Goal: Task Accomplishment & Management: Manage account settings

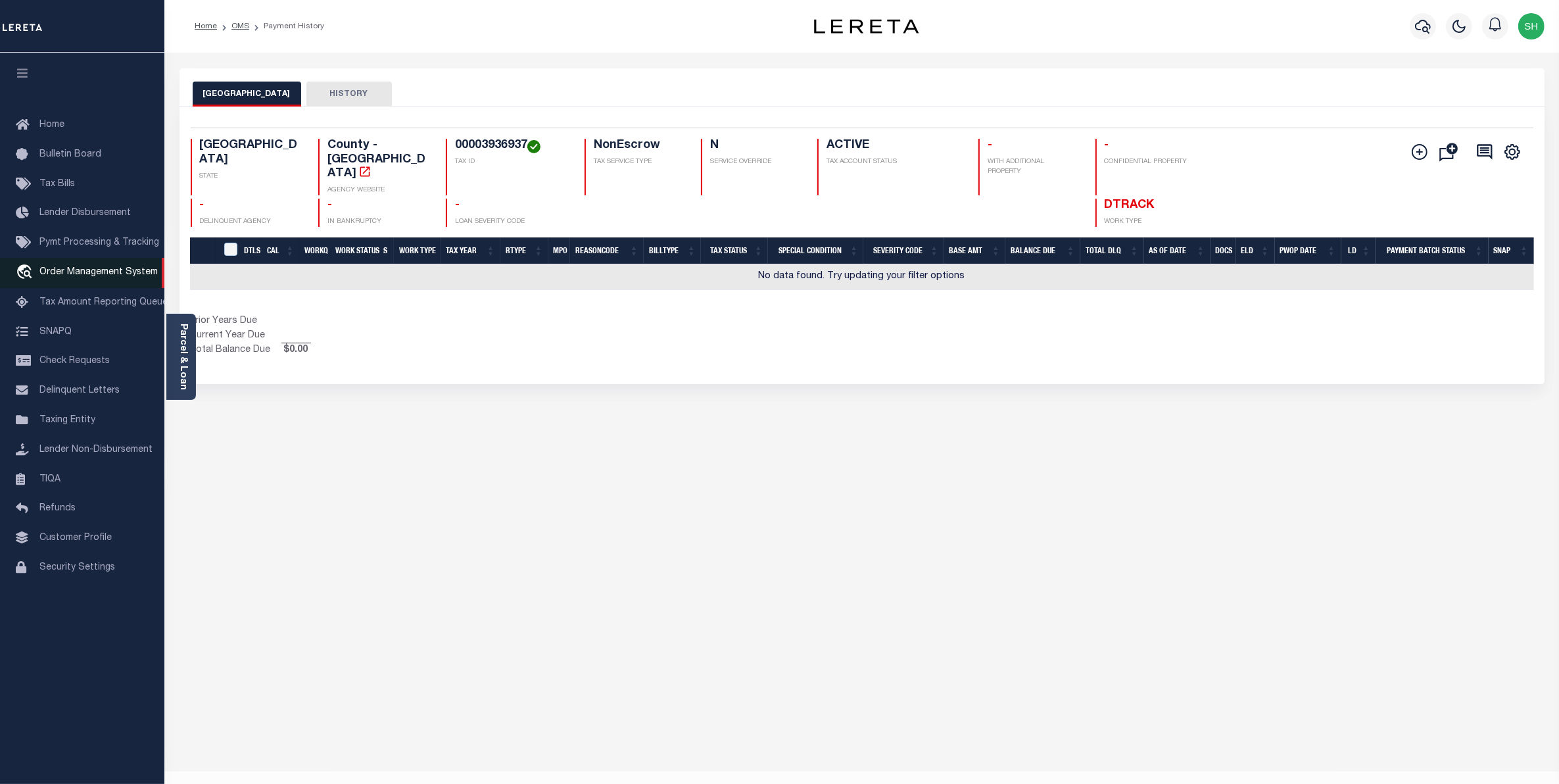
click at [53, 273] on span "Order Management System" at bounding box center [98, 272] width 118 height 10
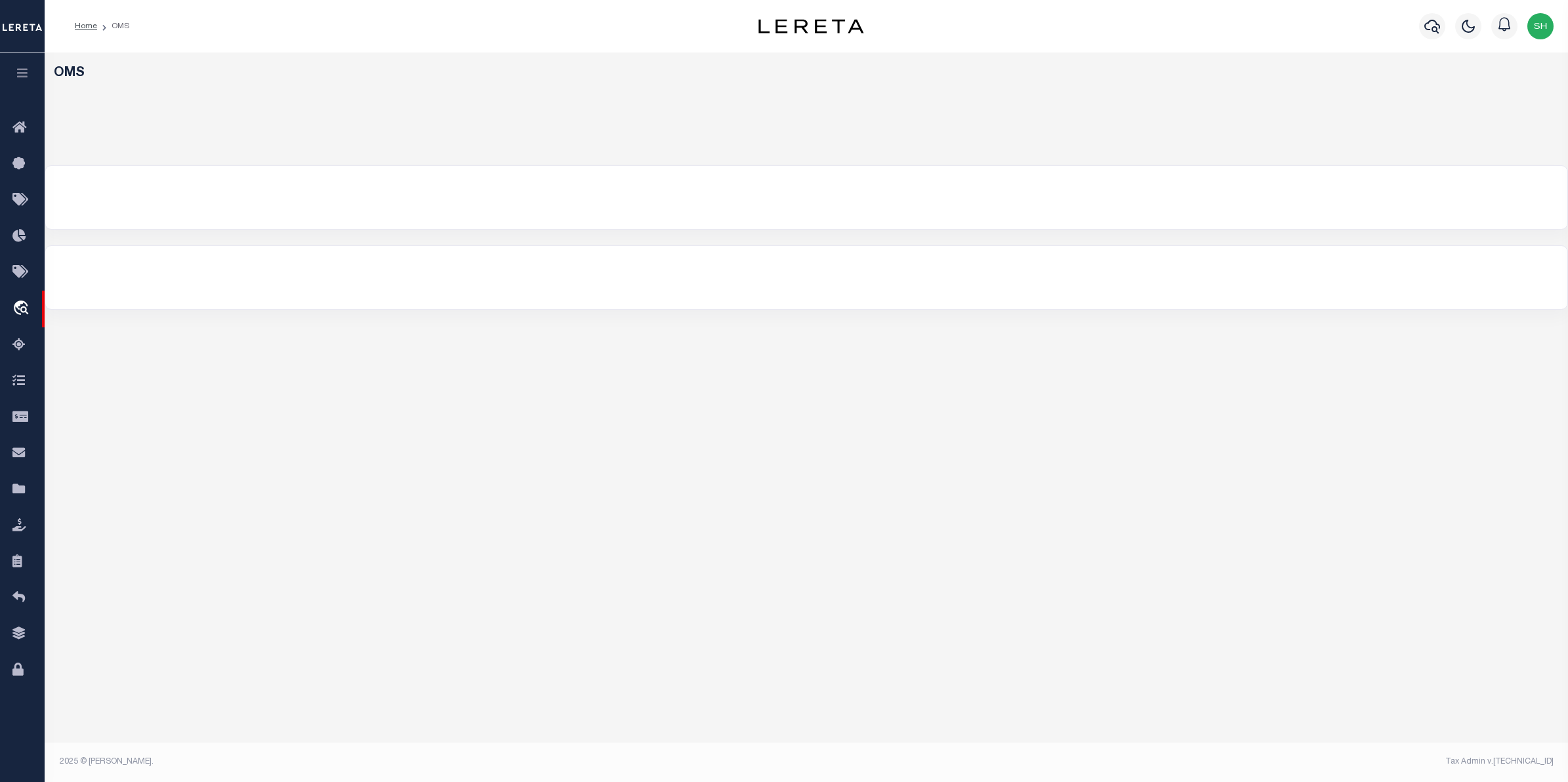
select select "200"
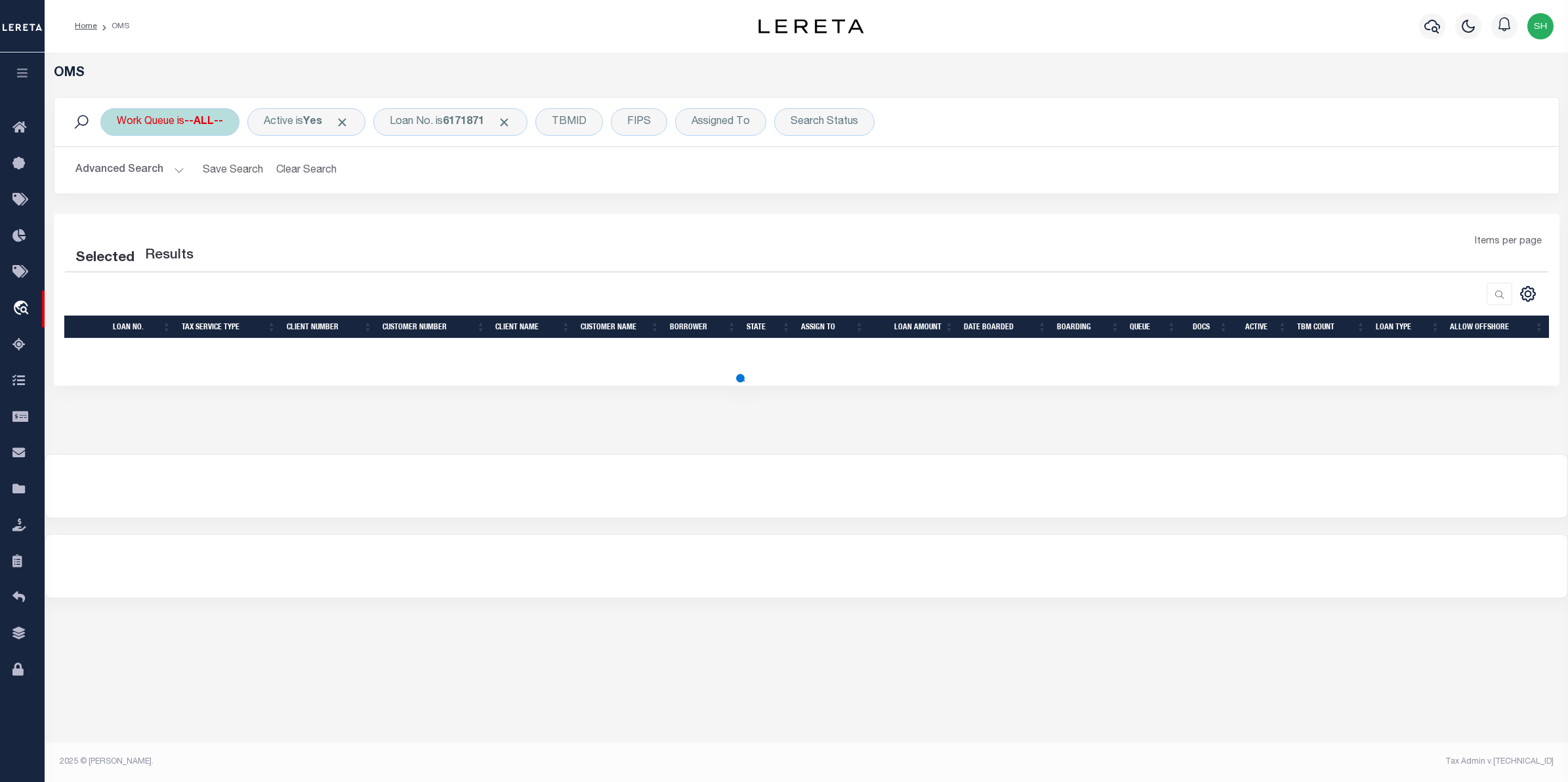
select select "200"
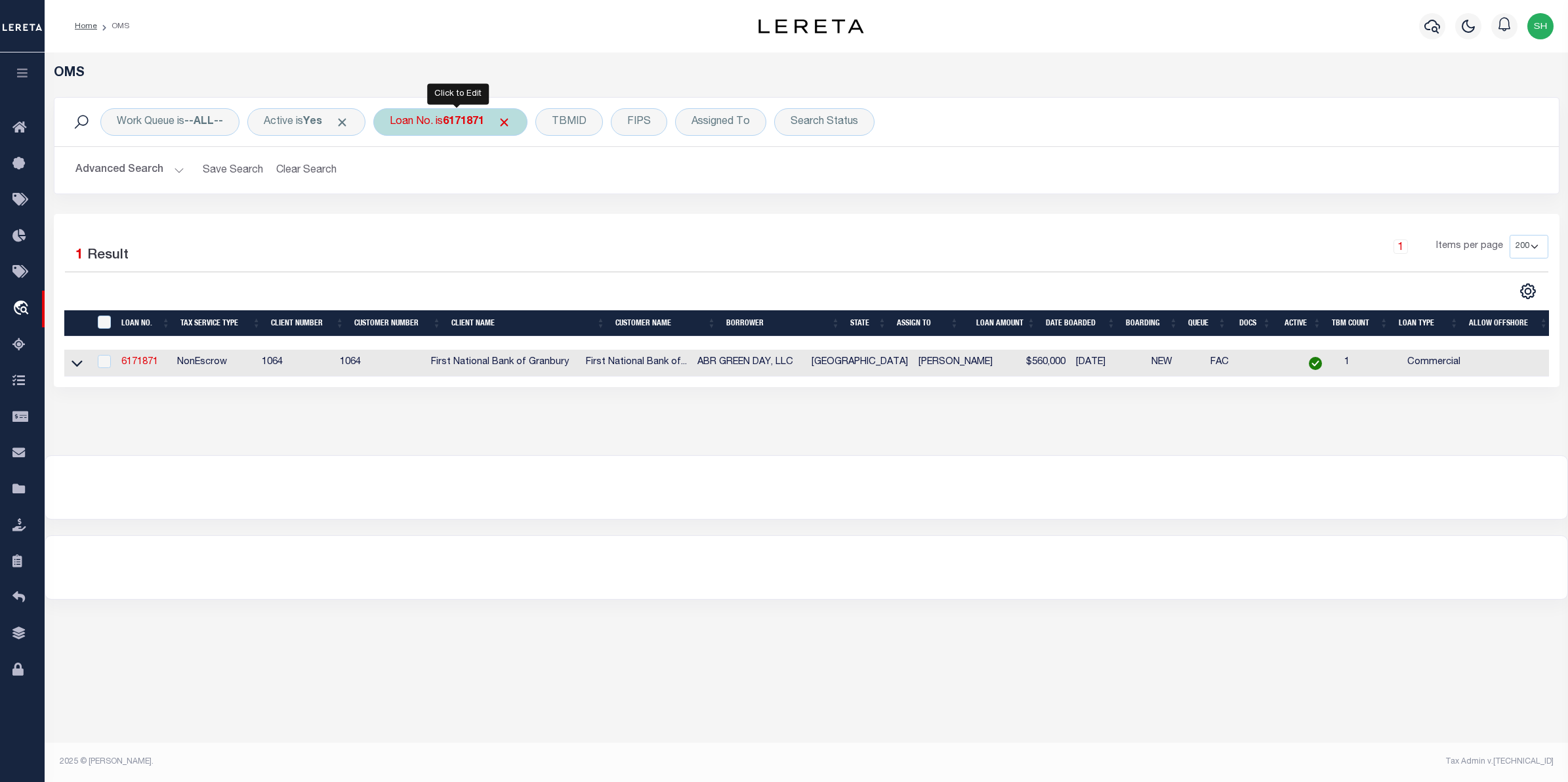
click at [431, 133] on div "Loan No. is 6171871" at bounding box center [451, 122] width 154 height 28
type input "10022858"
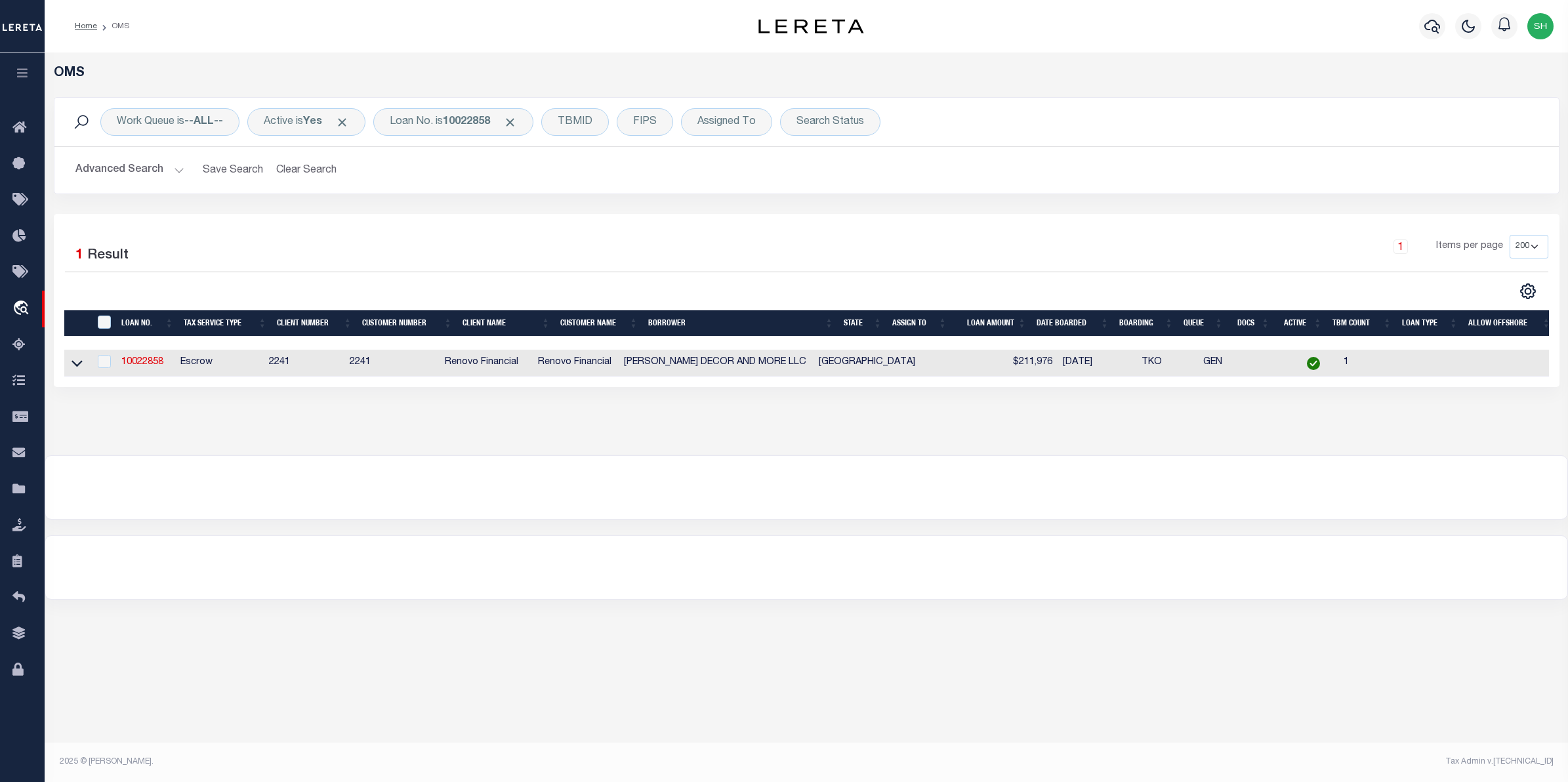
drag, startPoint x: 76, startPoint y: 369, endPoint x: 86, endPoint y: 375, distance: 11.7
click at [76, 369] on icon at bounding box center [77, 363] width 11 height 14
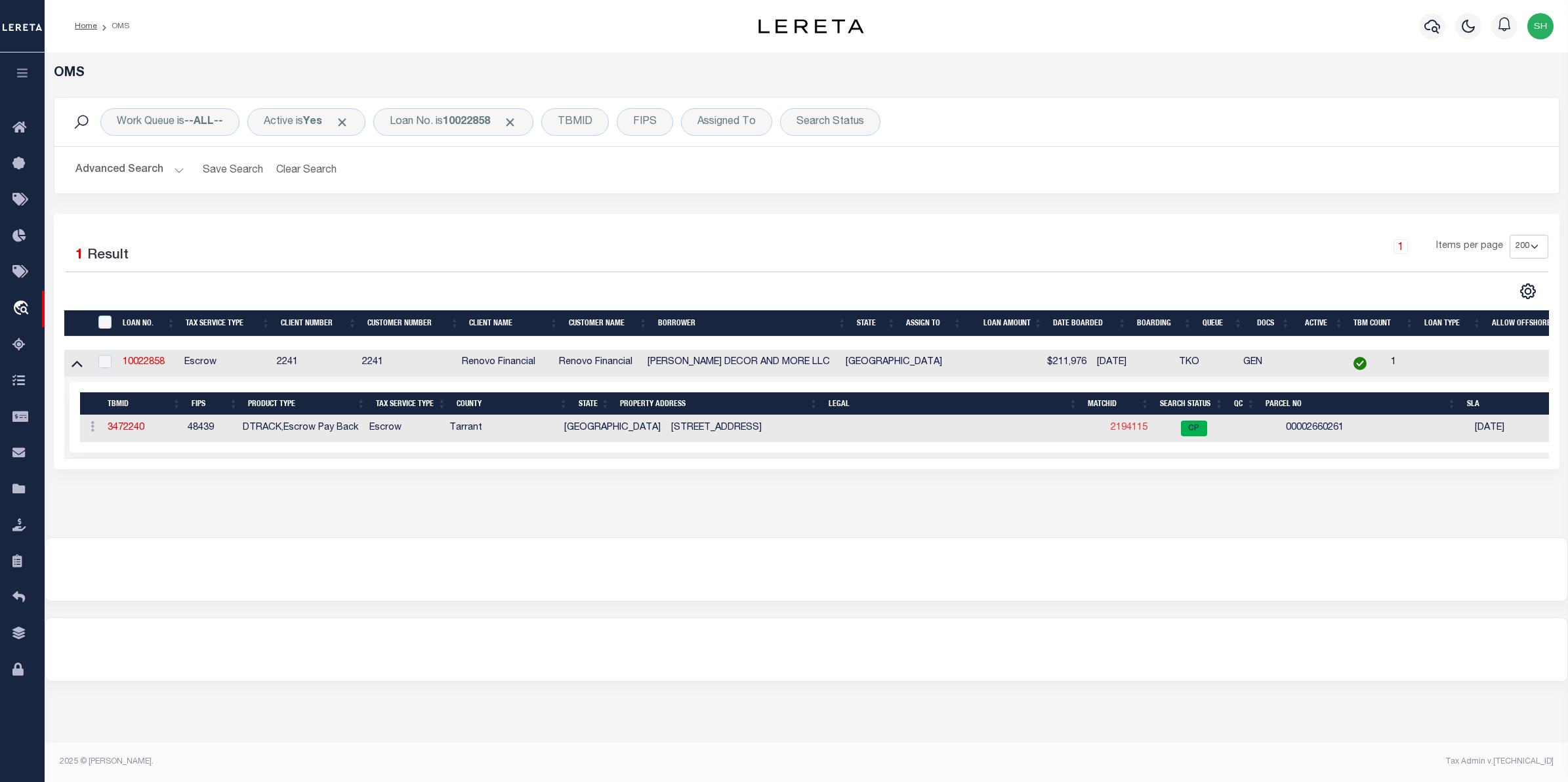
click at [1111, 431] on link "2194115" at bounding box center [1129, 428] width 37 height 10
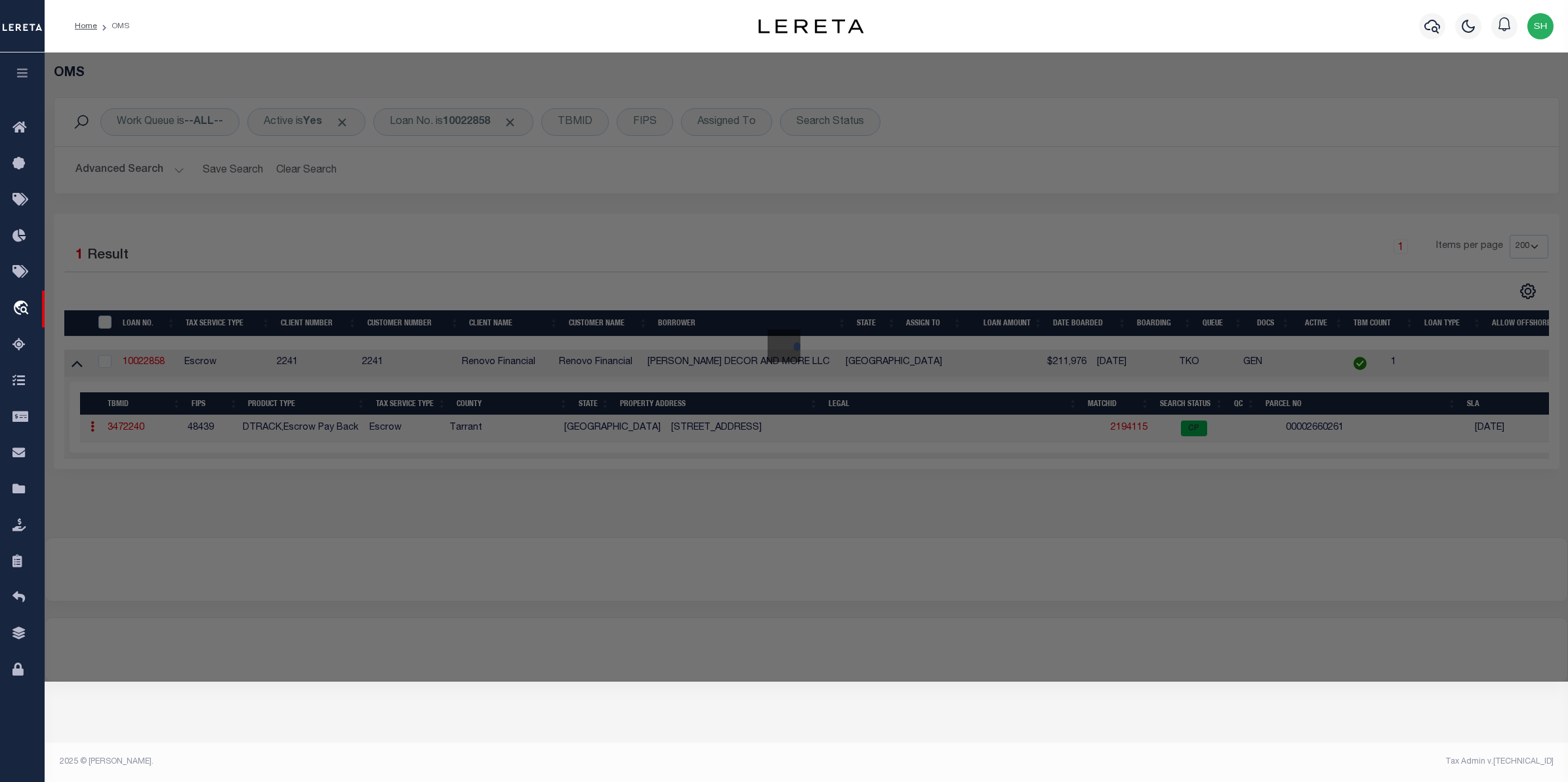
checkbox input "false"
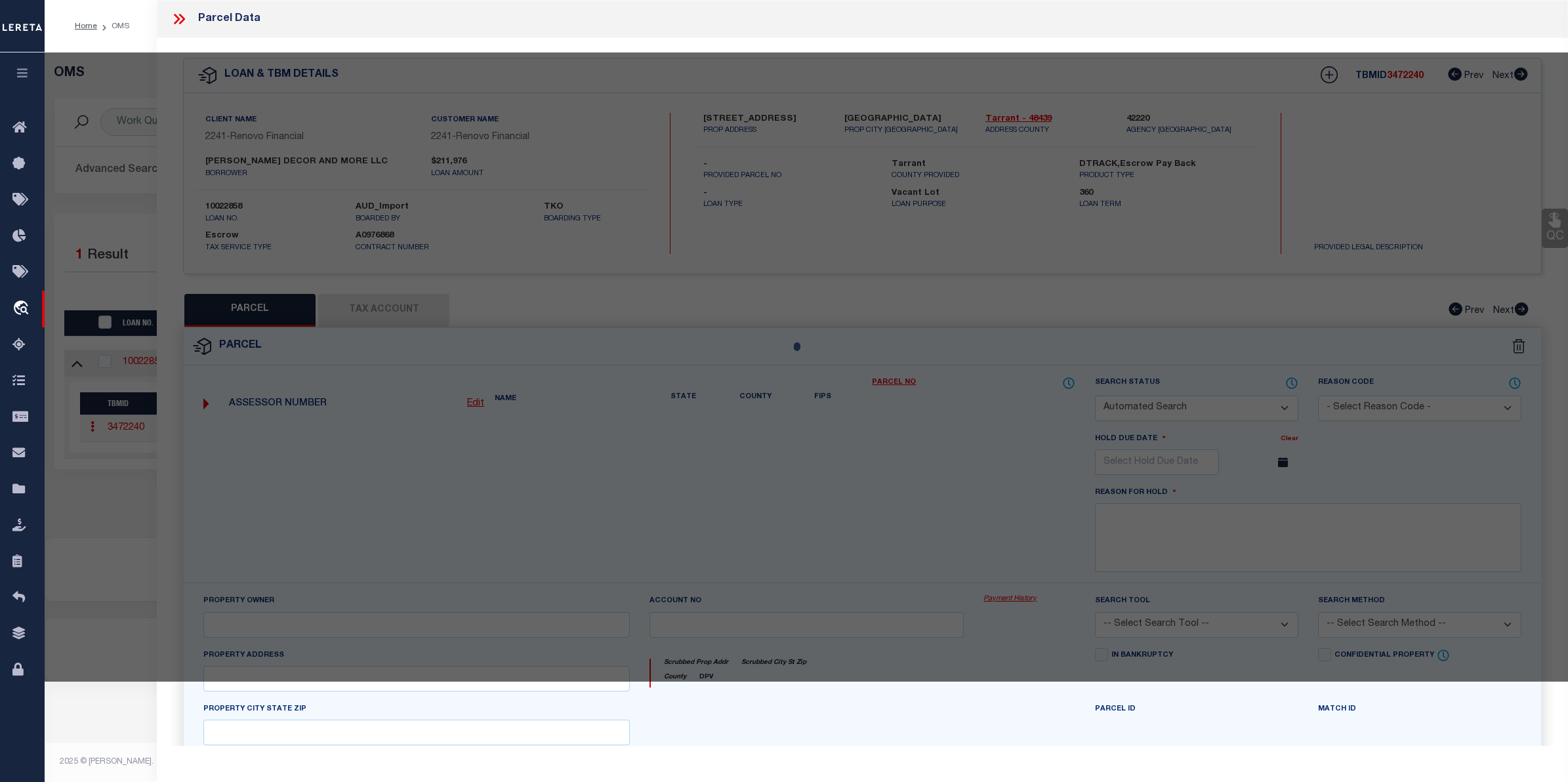
select select "CP"
type input "DUC MINH DECOR & MORE LLC"
select select "ATL"
select select "ADD"
type input "2035 FLEUR DE LIS CT"
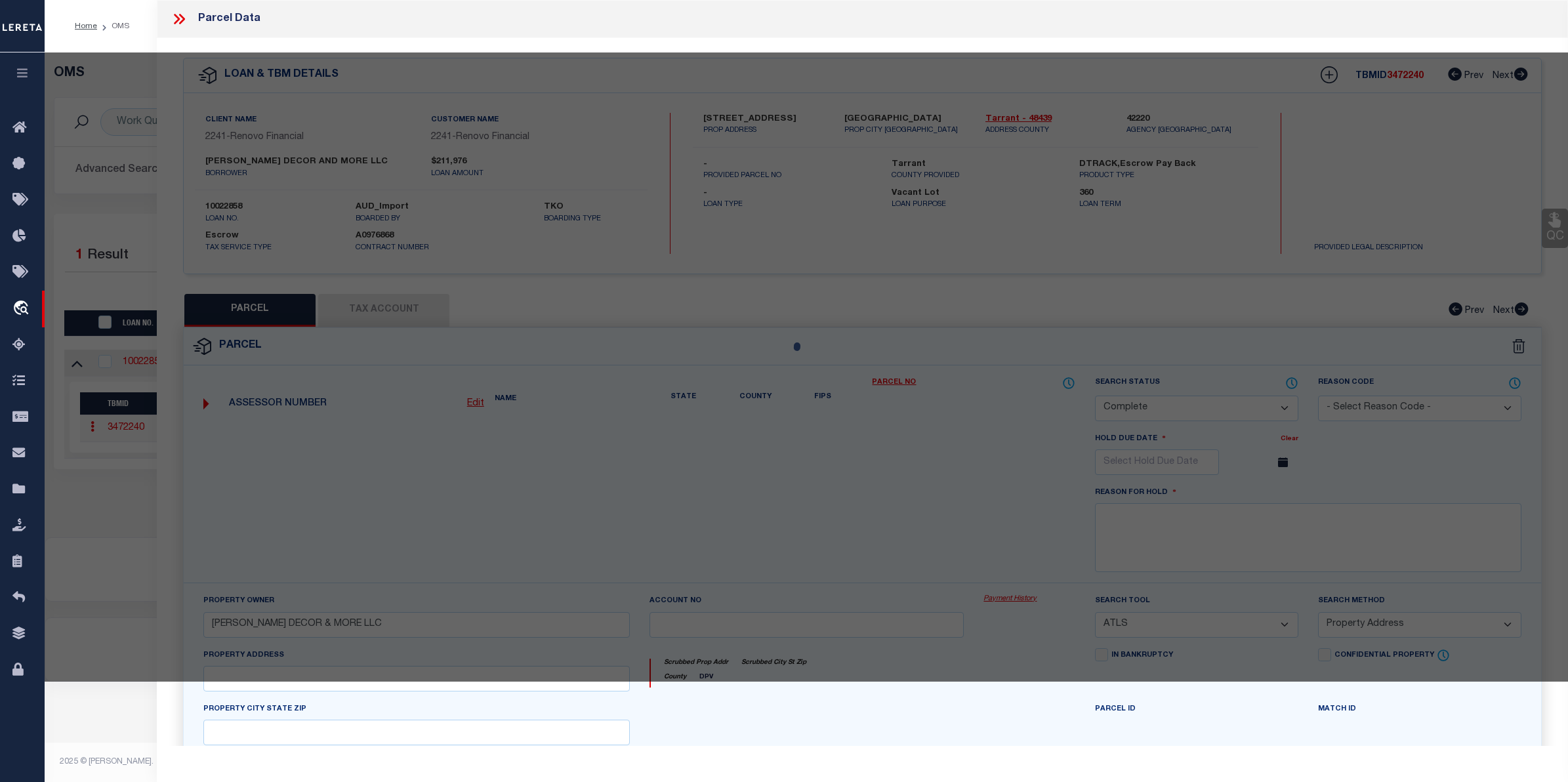
checkbox input "false"
type input "ARLINGTON, TX 76012"
type textarea "SAINT CLAIRE WOODS TOWNHOUSES BLOCK A LOT 13RR"
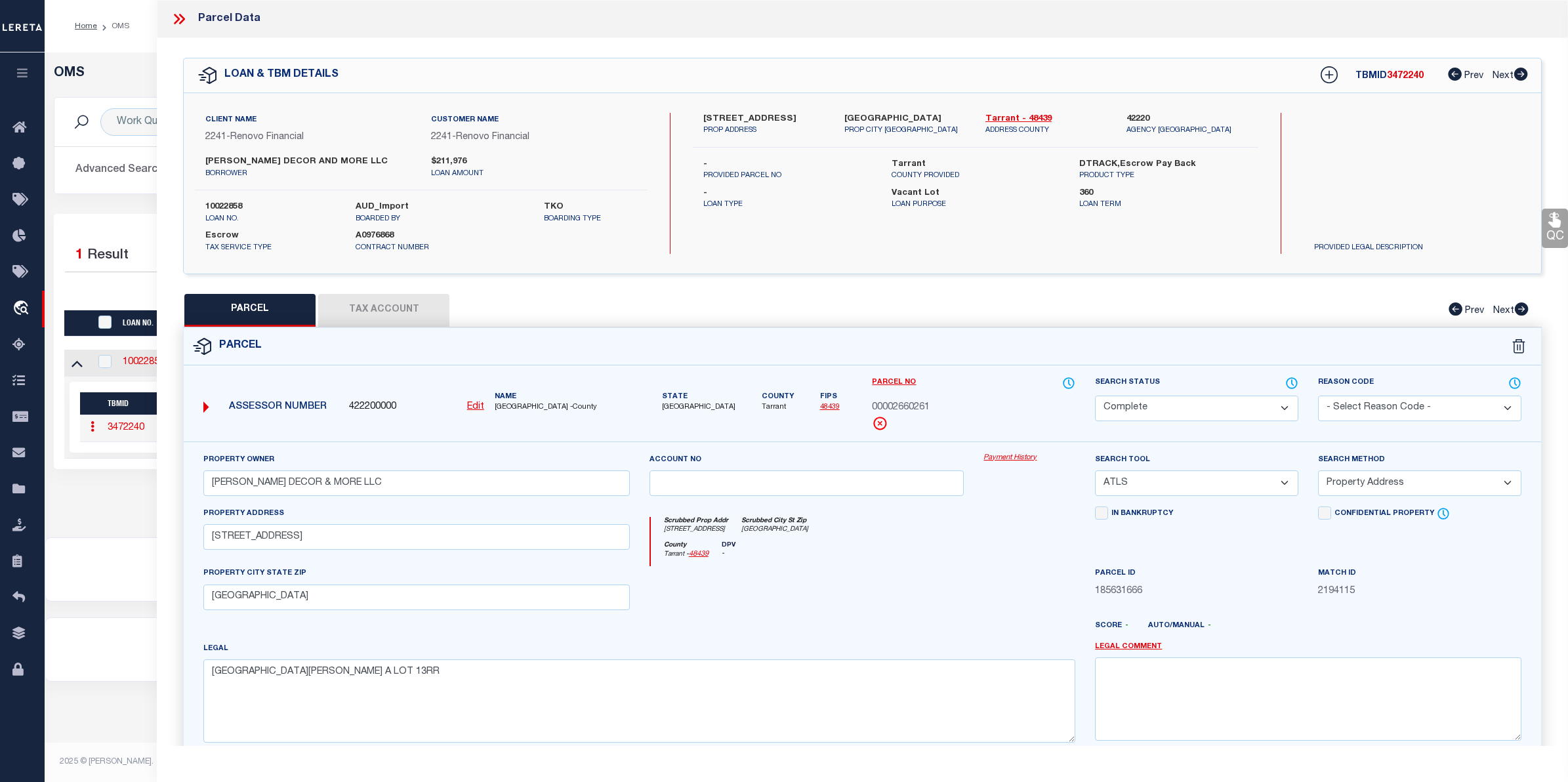
click at [1017, 457] on link "Payment History" at bounding box center [1029, 458] width 92 height 11
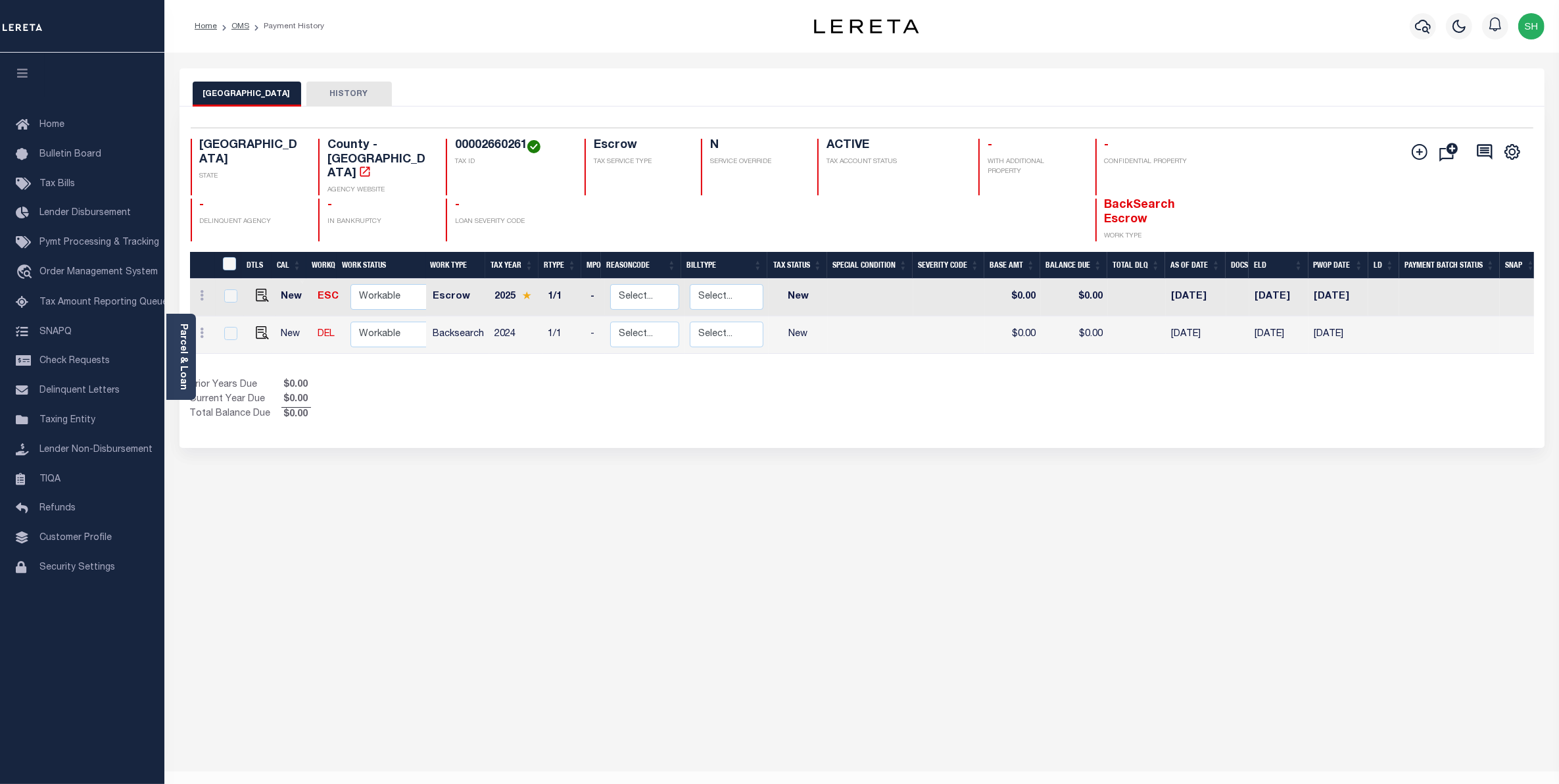
click at [545, 582] on div "TARRANT COUNTY HISTORY Selected 2 Results" at bounding box center [862, 439] width 1385 height 743
click at [526, 145] on h4 "00002660261" at bounding box center [511, 146] width 114 height 14
drag, startPoint x: 526, startPoint y: 145, endPoint x: 456, endPoint y: 145, distance: 70.0
click at [456, 145] on h4 "00002660261" at bounding box center [511, 146] width 114 height 14
copy h4 "00002660261"
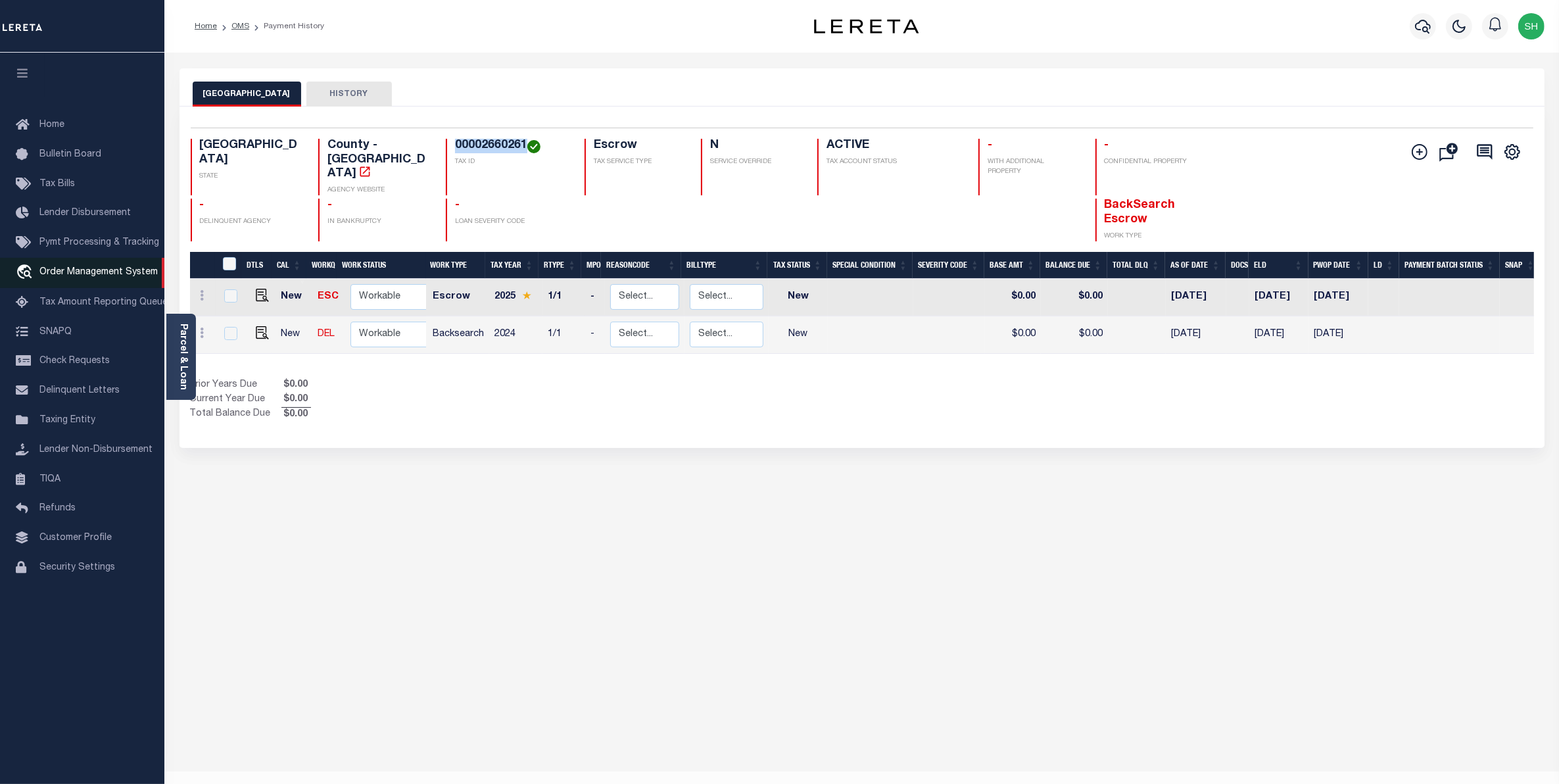
click at [96, 268] on link "travel_explore Order Management System" at bounding box center [82, 273] width 164 height 30
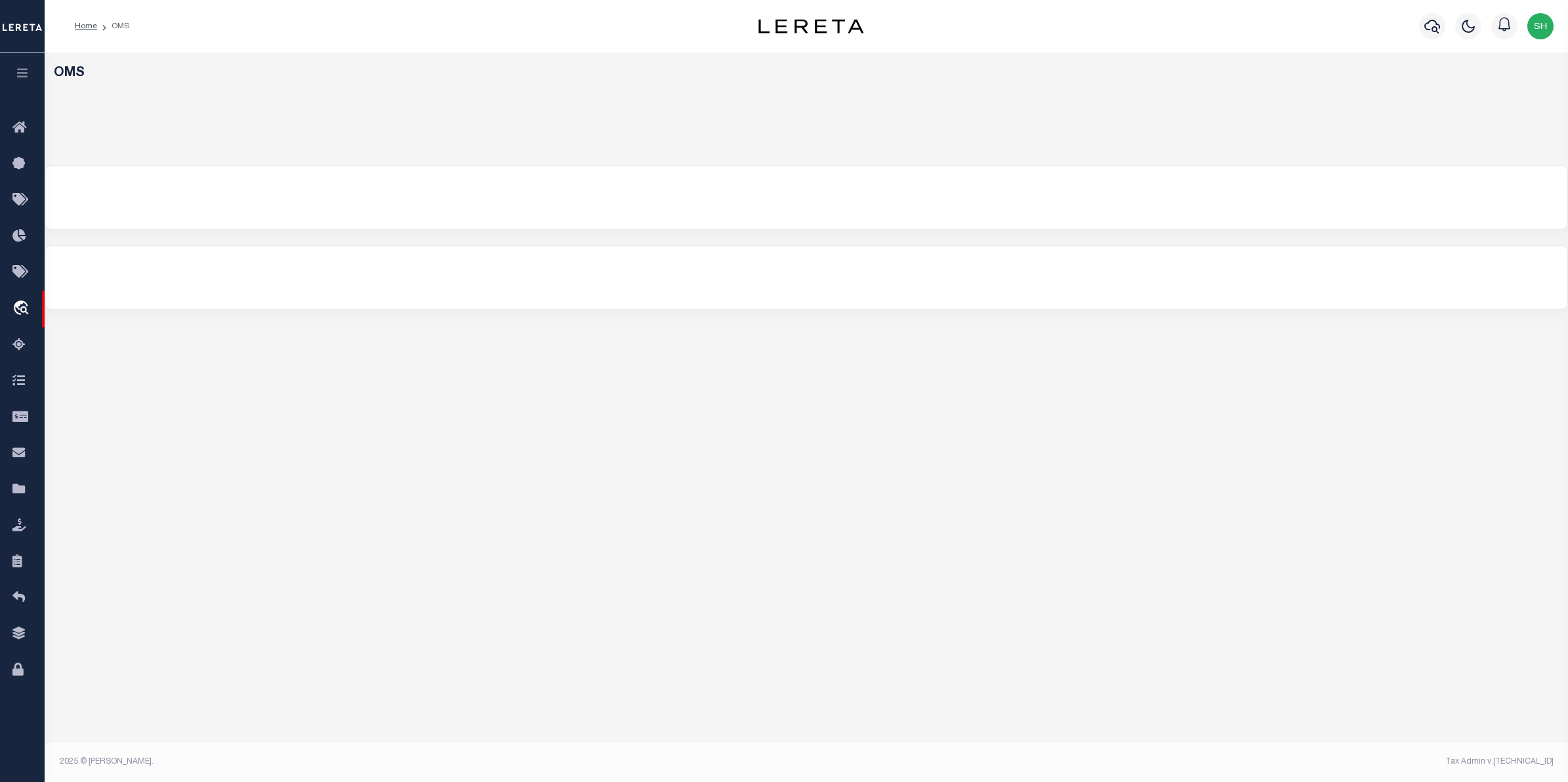
select select "200"
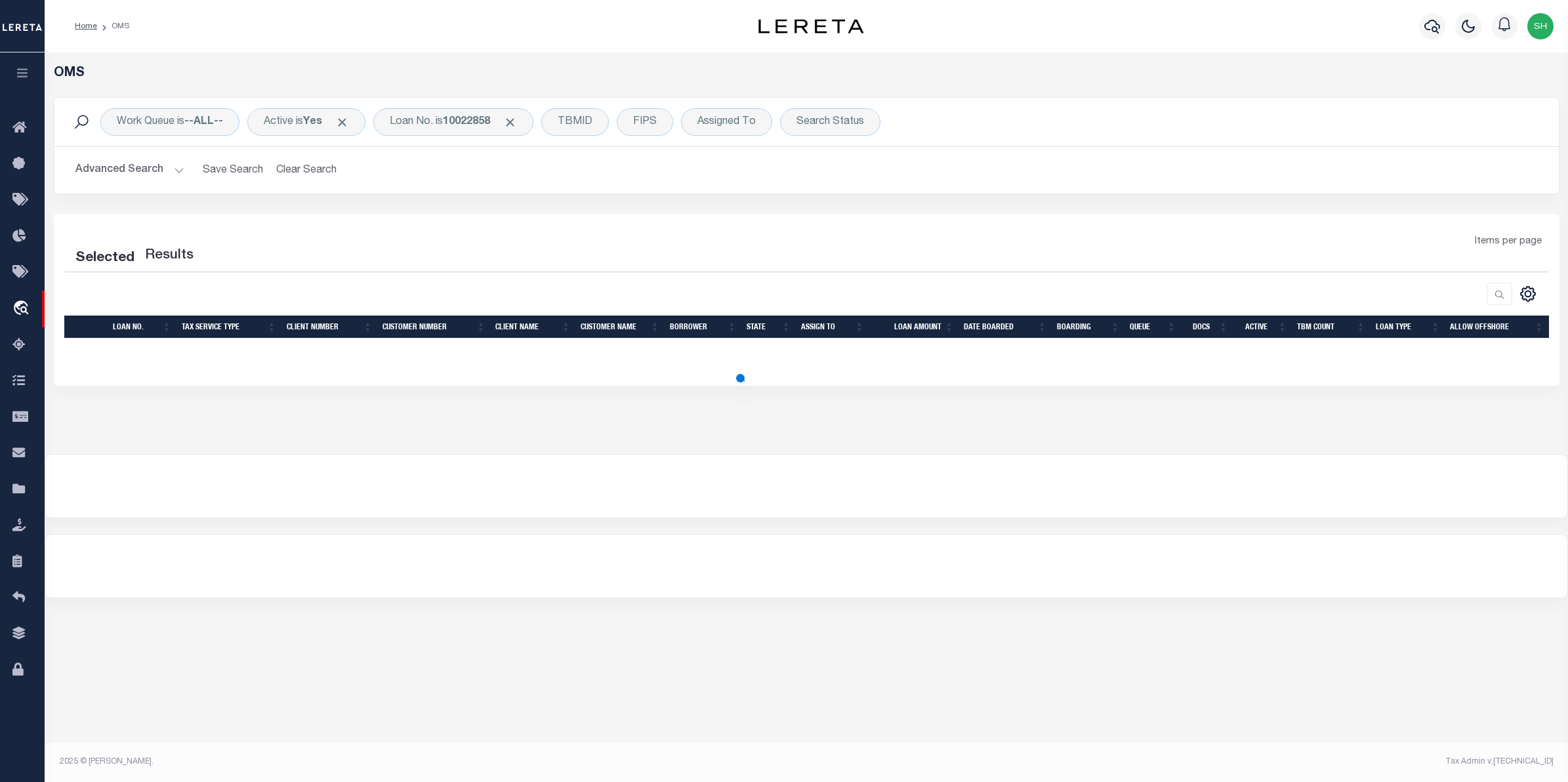
select select "200"
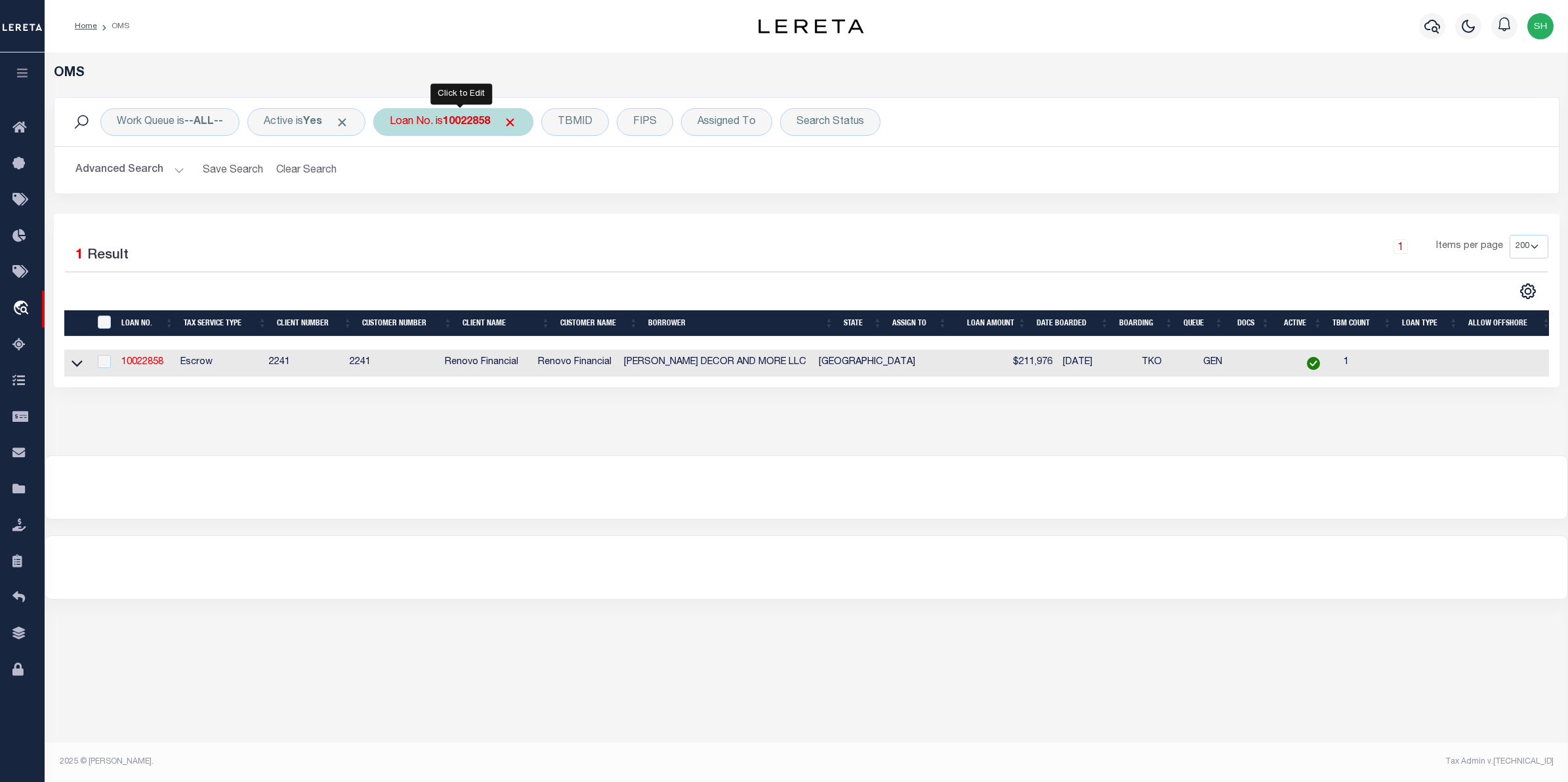
click at [473, 129] on div "Loan No. is 10022858" at bounding box center [453, 122] width 160 height 28
type input "24172ND"
click at [562, 218] on input "Apply" at bounding box center [564, 214] width 39 height 21
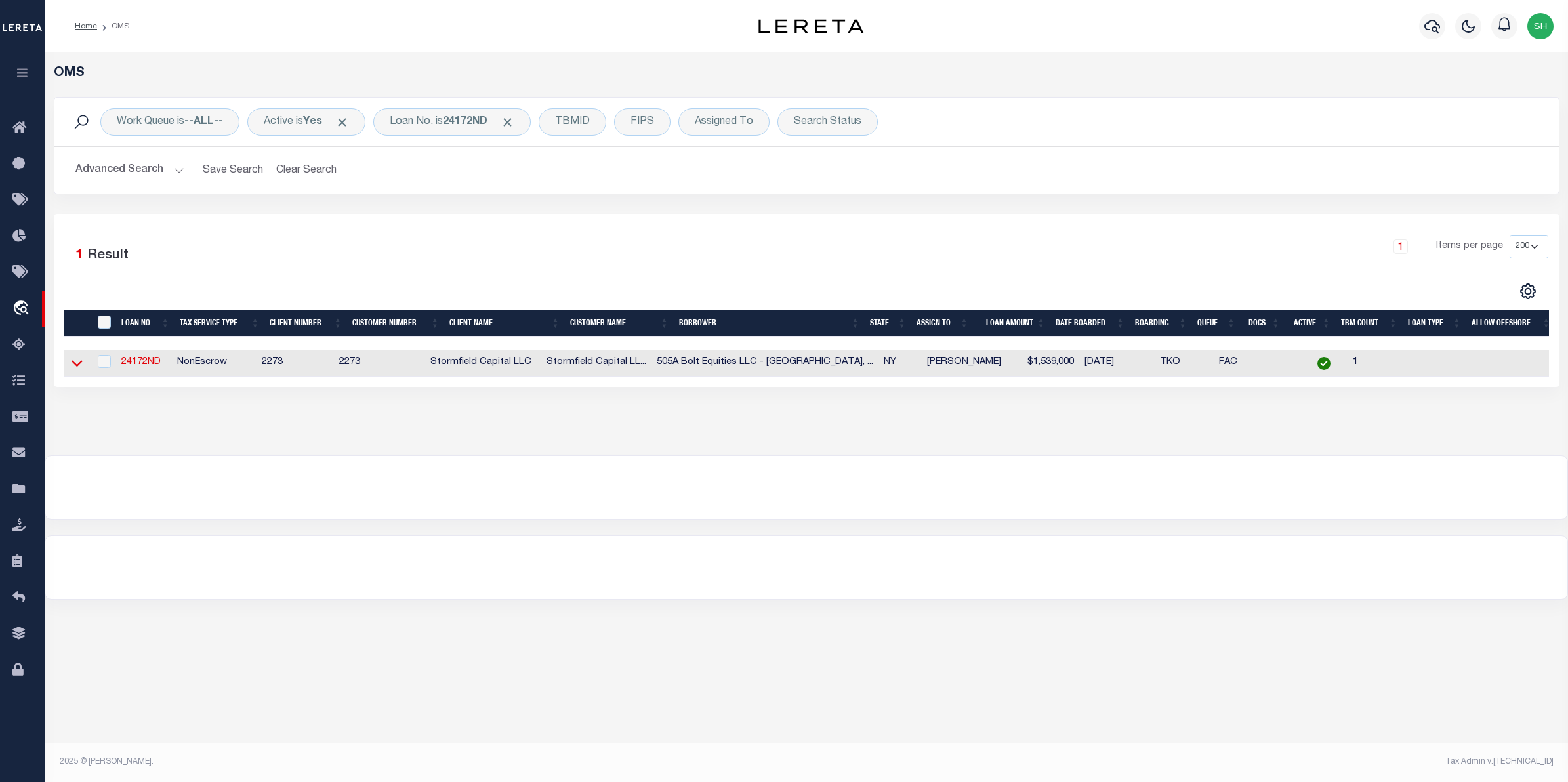
click at [76, 364] on icon at bounding box center [77, 363] width 11 height 14
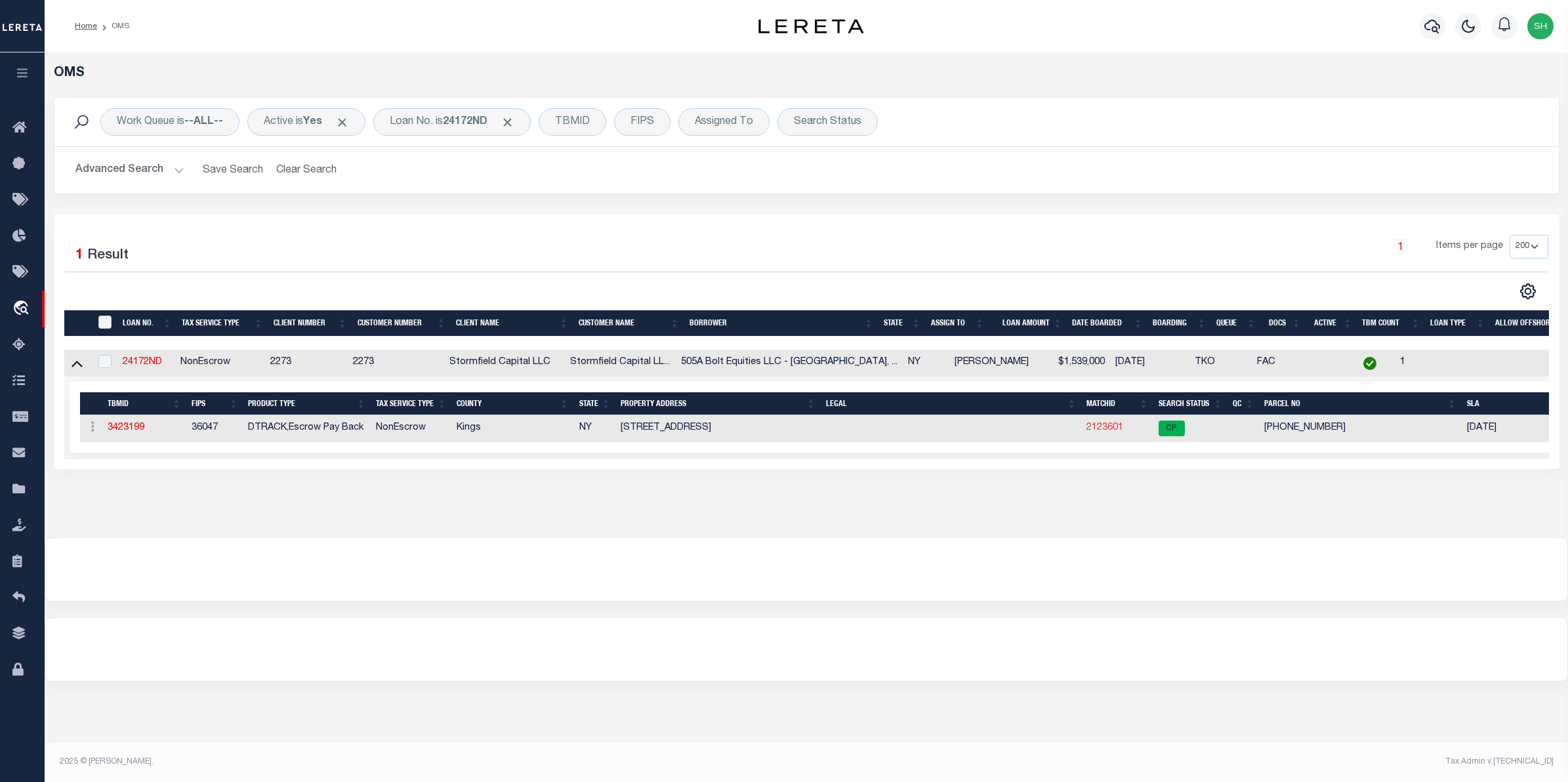
click at [1117, 431] on link "2123601" at bounding box center [1105, 428] width 37 height 10
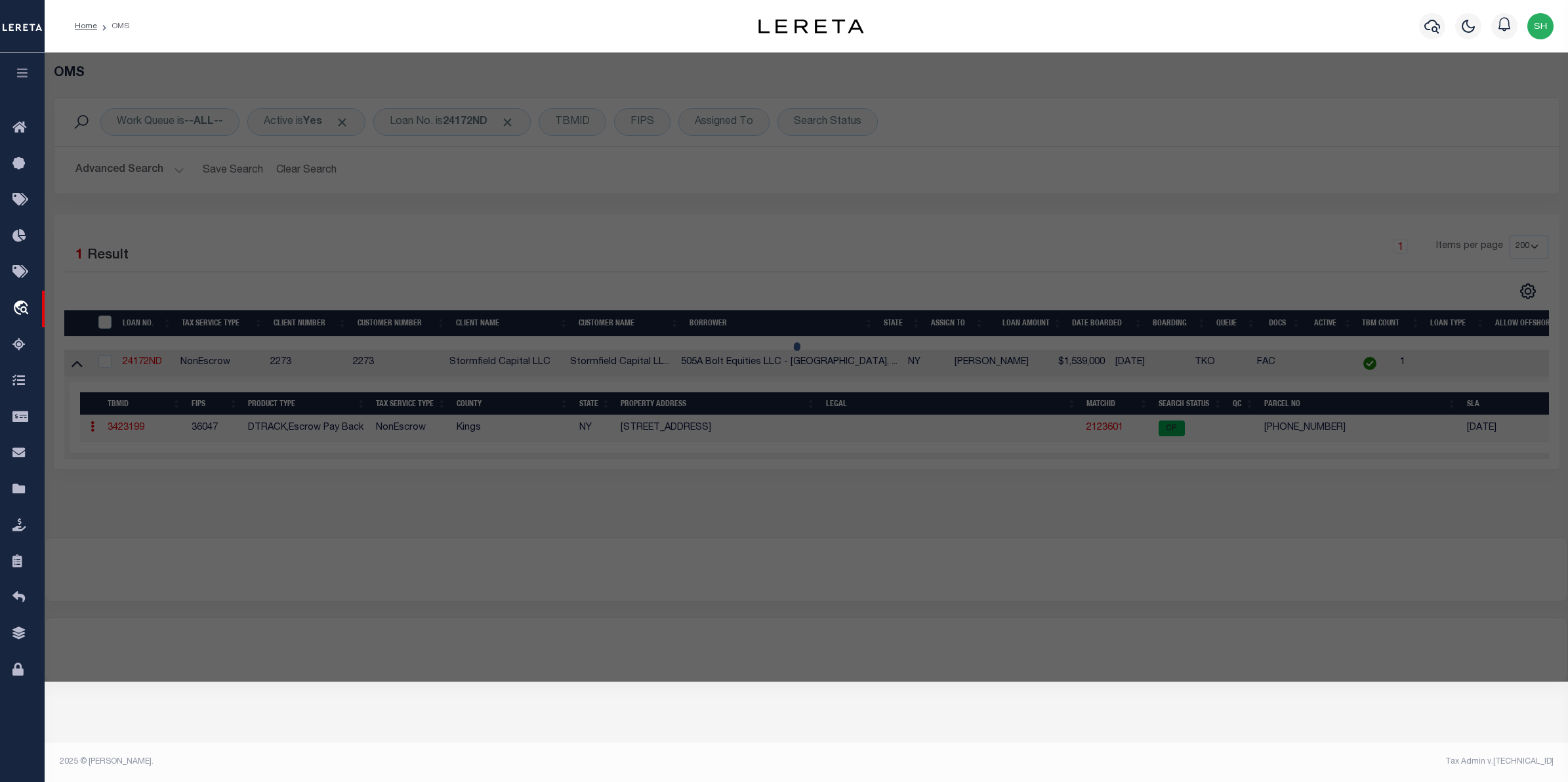
checkbox input "false"
select select "CP"
type input "505A BOLT EQUITIES LLC"
select select
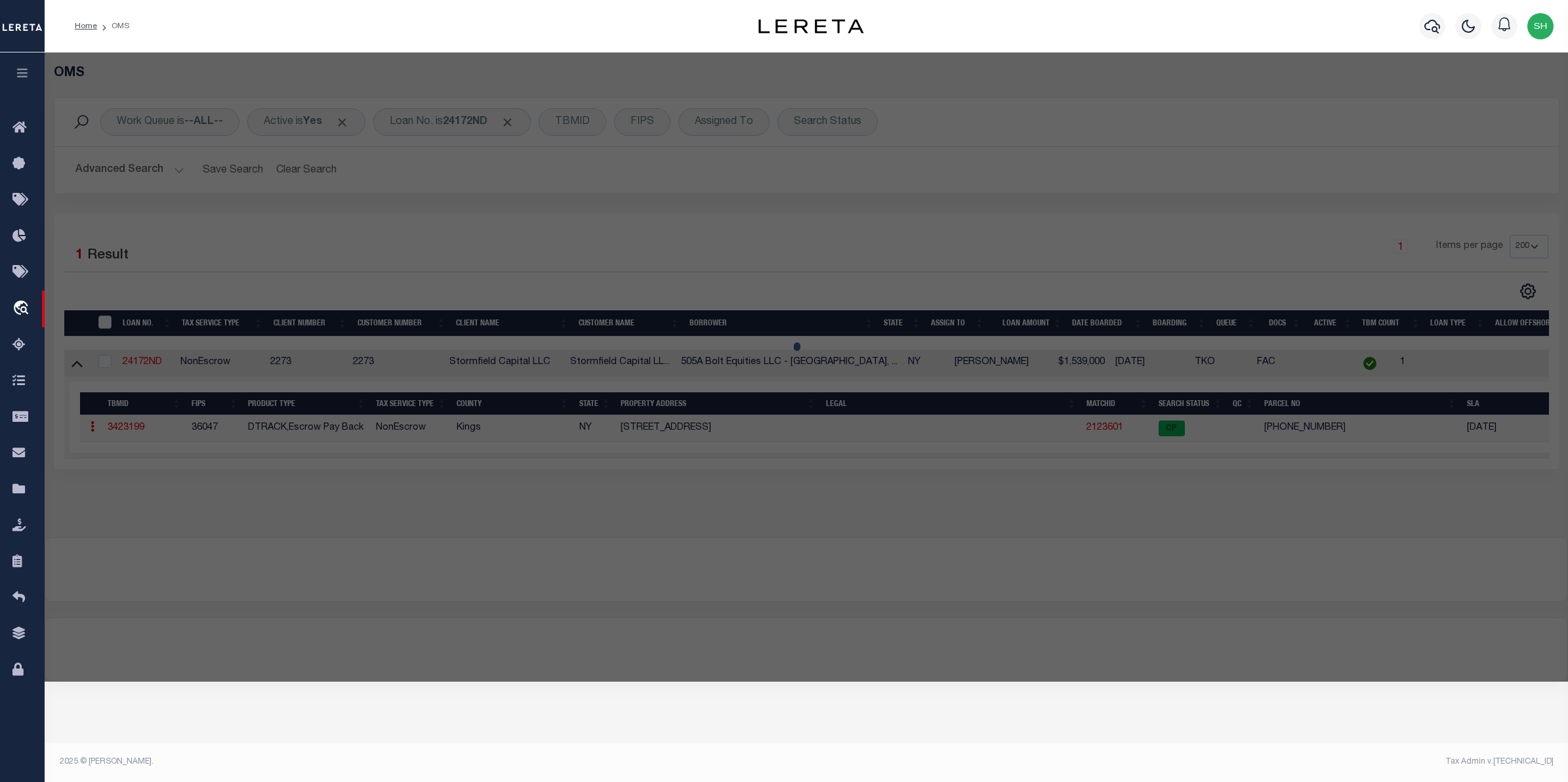
type input "505 A MONROE STREET"
checkbox input "false"
type input "[GEOGRAPHIC_DATA]"
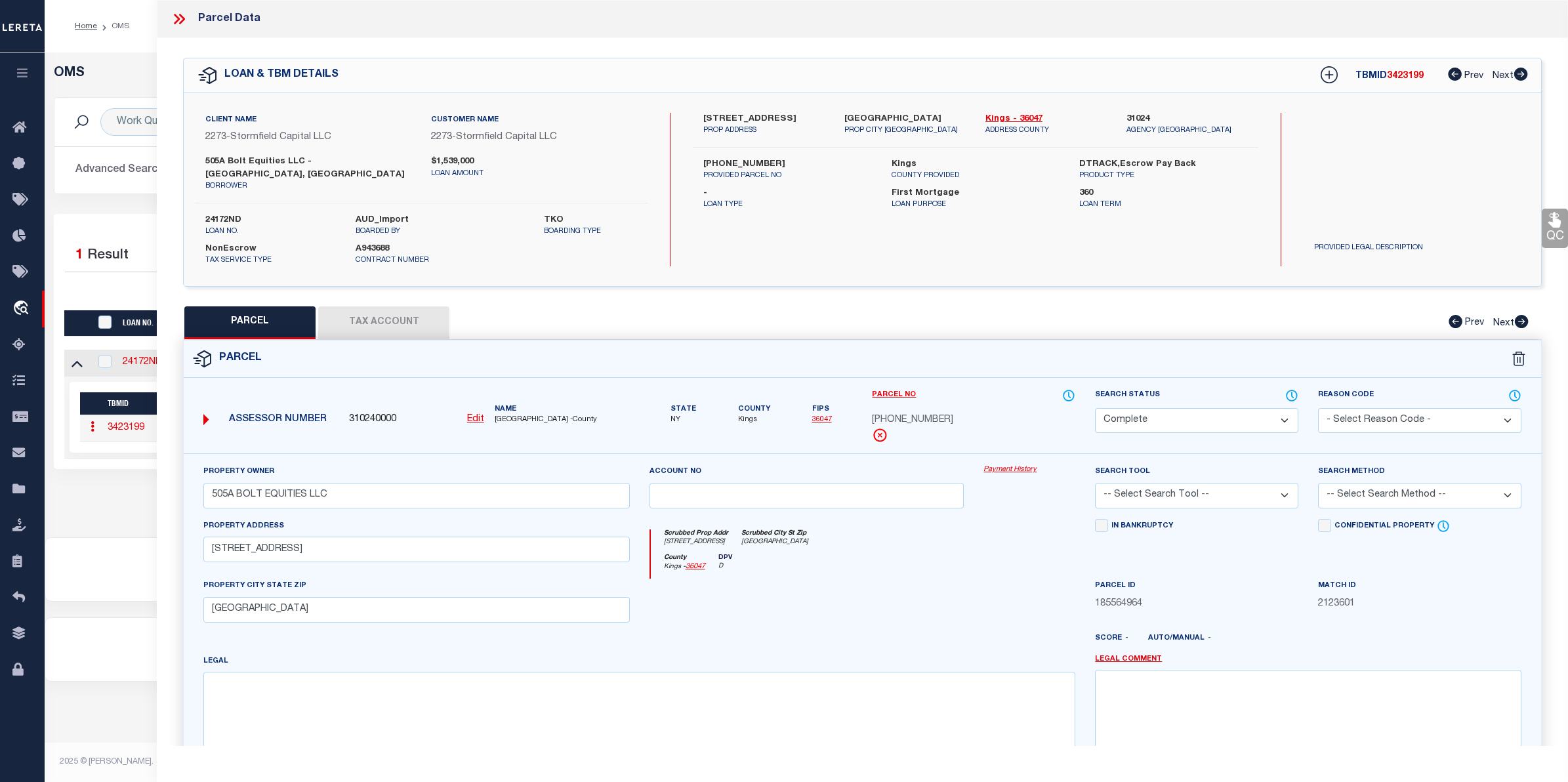
click at [1025, 465] on link "Payment History" at bounding box center [1029, 470] width 92 height 11
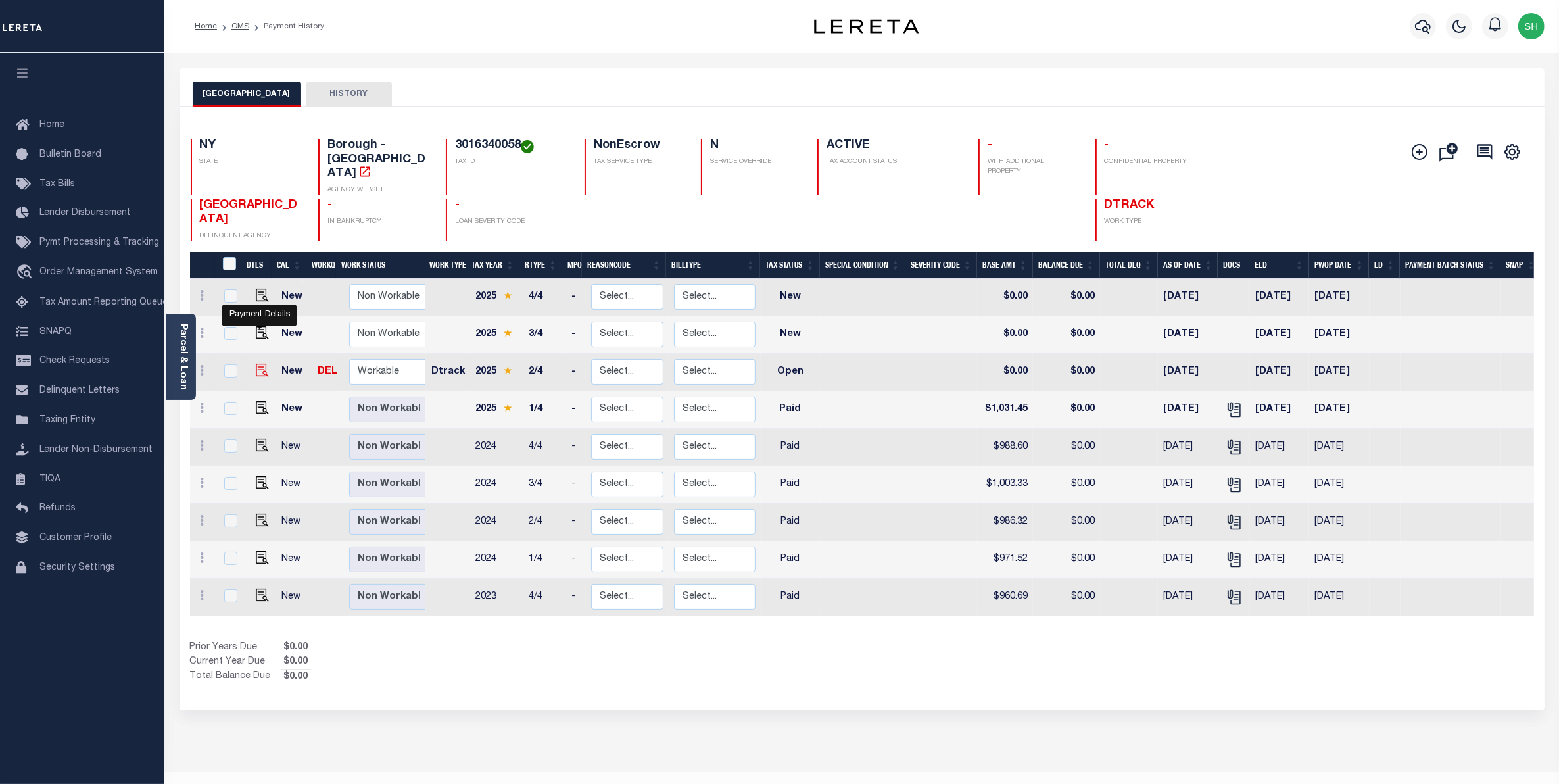
click at [258, 364] on img "" at bounding box center [262, 370] width 13 height 13
checkbox input "true"
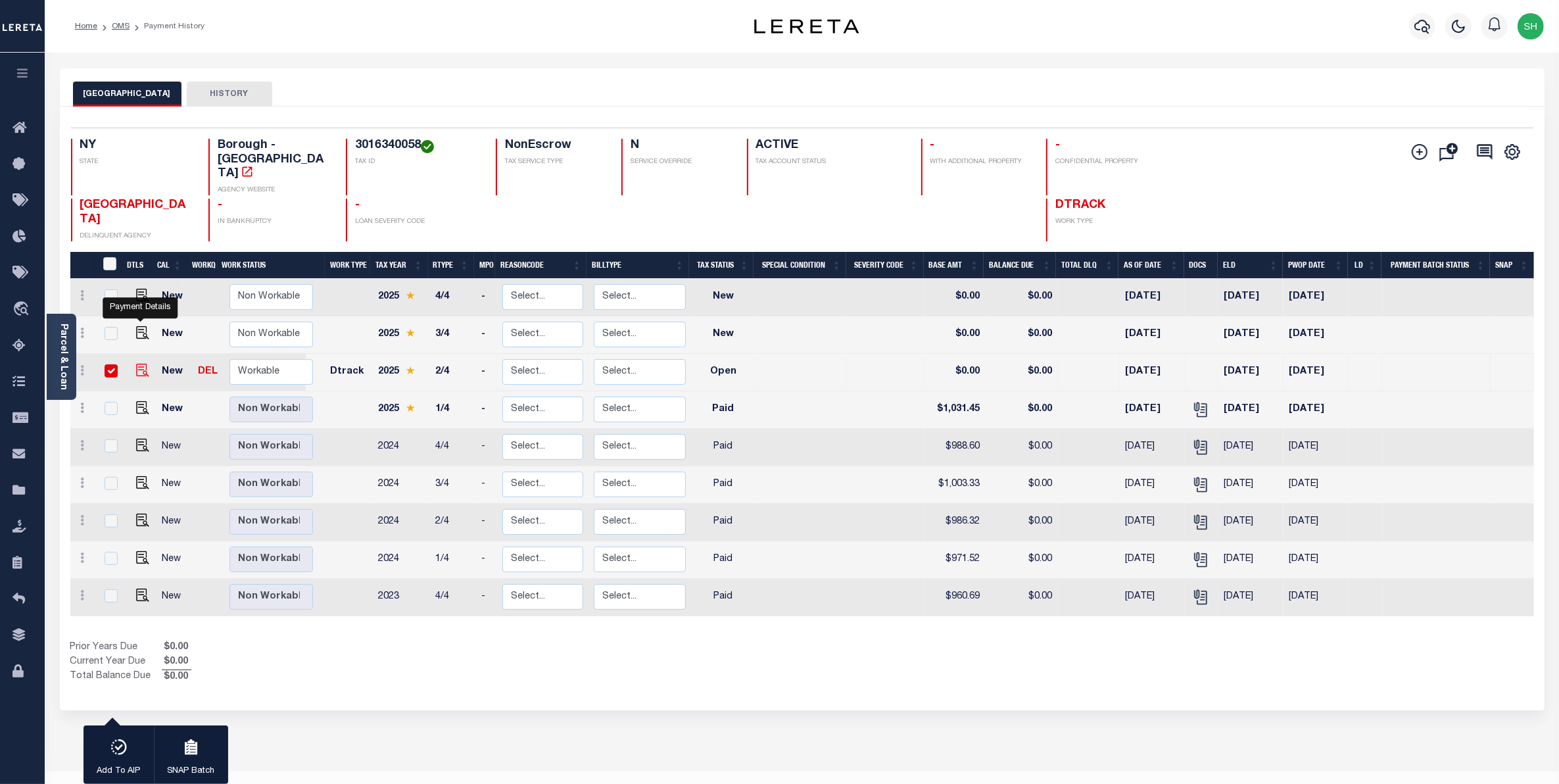
click at [144, 364] on img "" at bounding box center [143, 370] width 13 height 13
checkbox input "false"
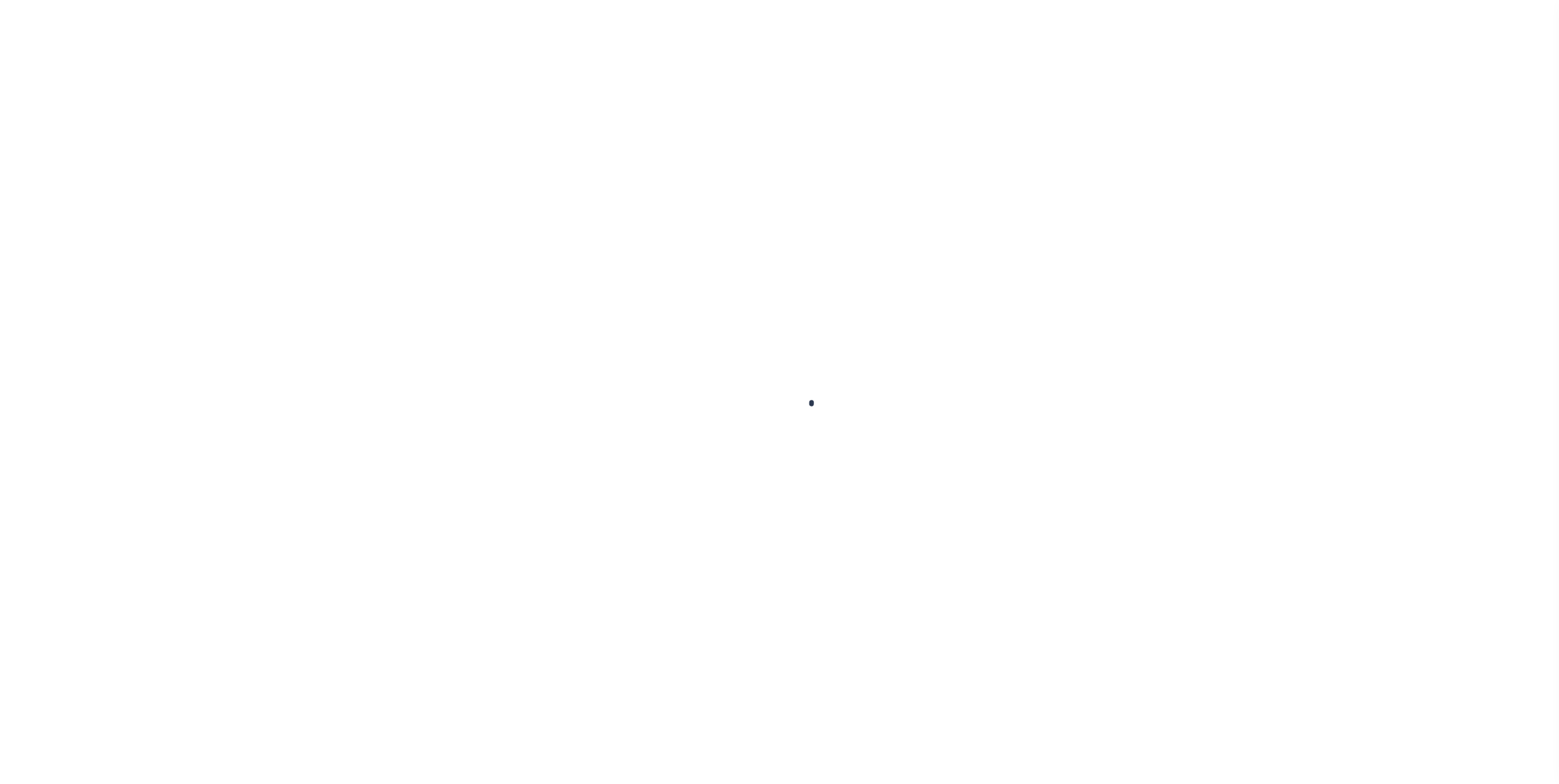
checkbox input "false"
type input "Quarterly"
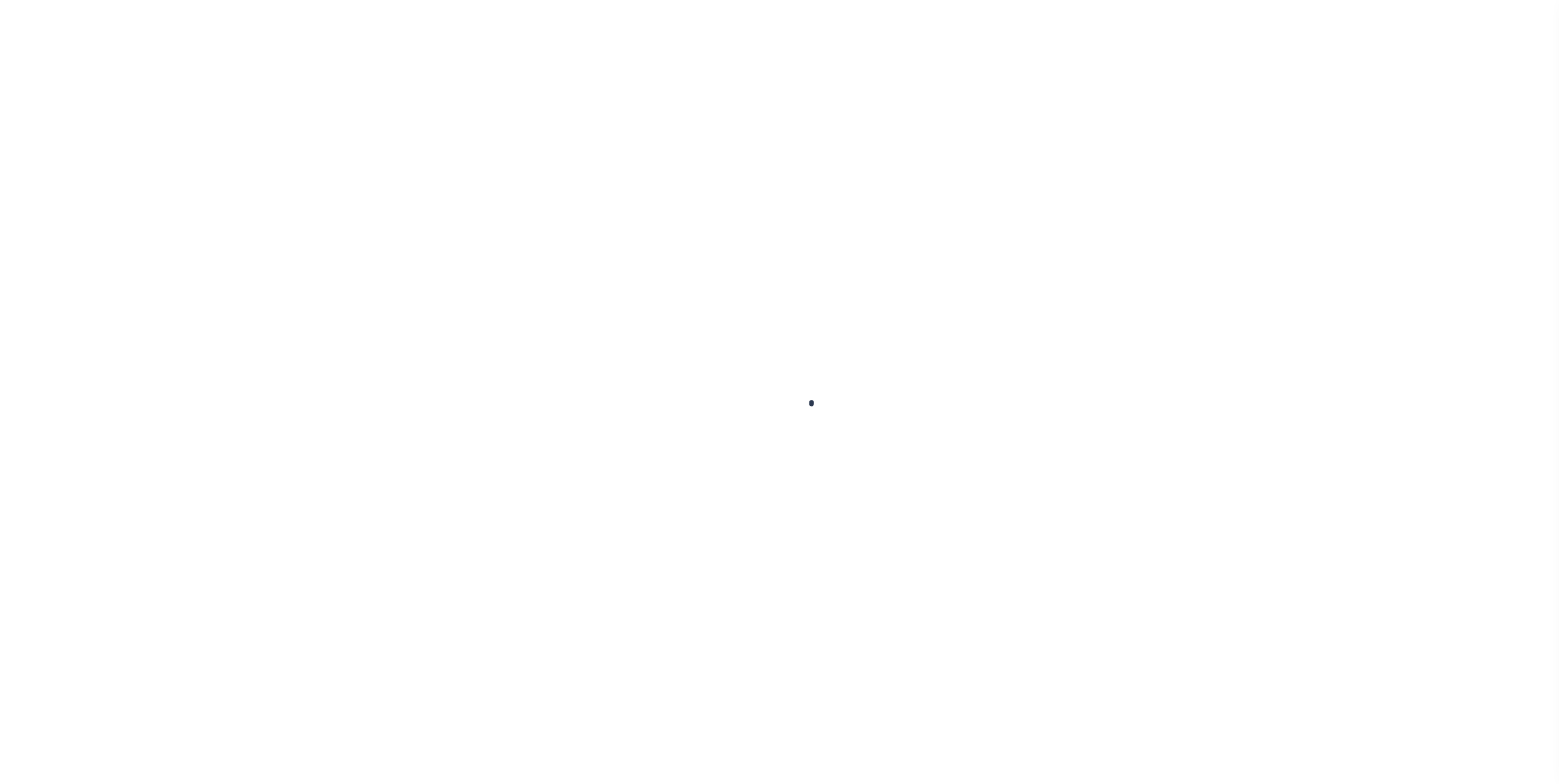
type input "[DATE]"
select select "OP2"
type input "$0"
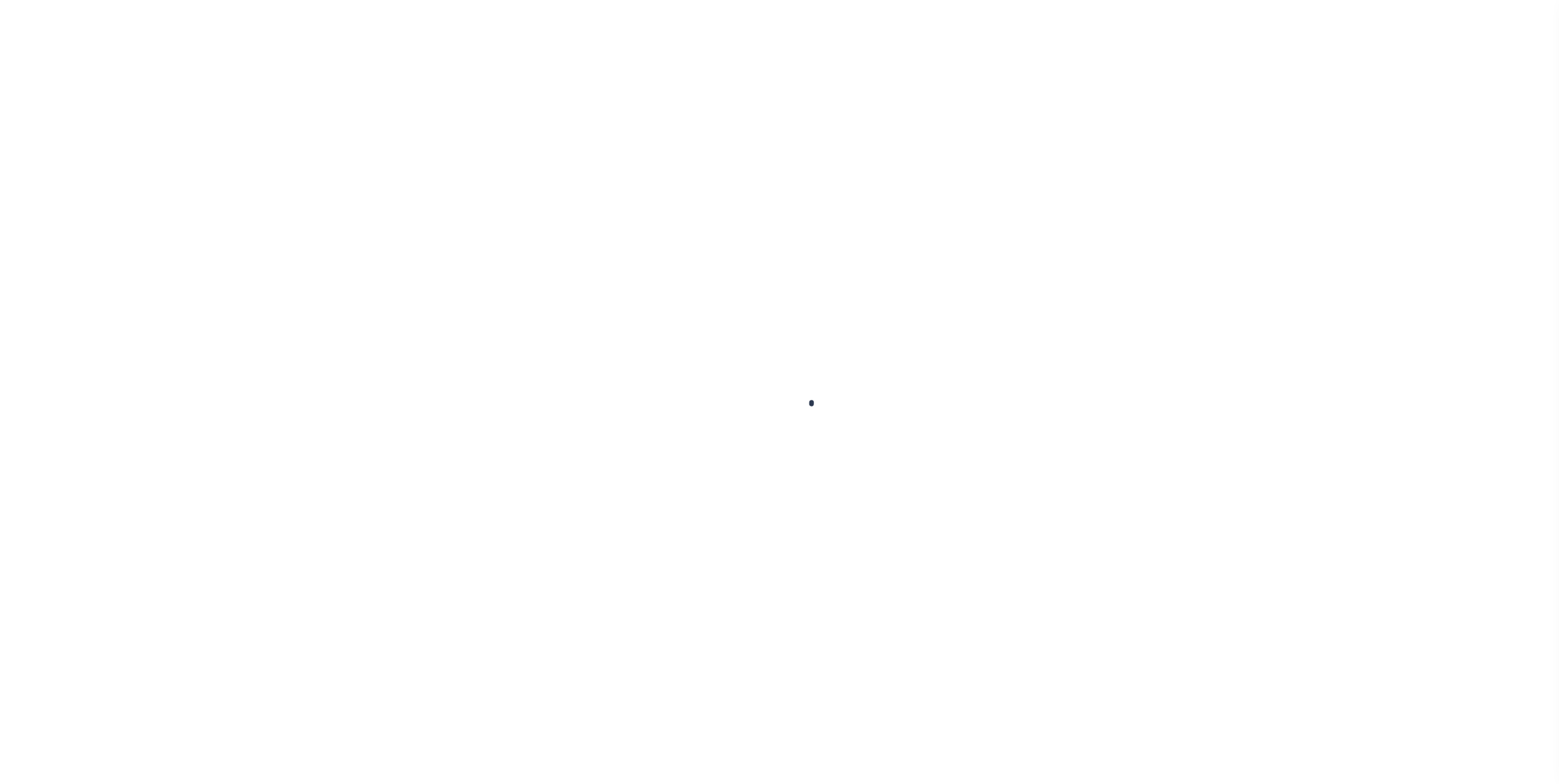
type input "$0"
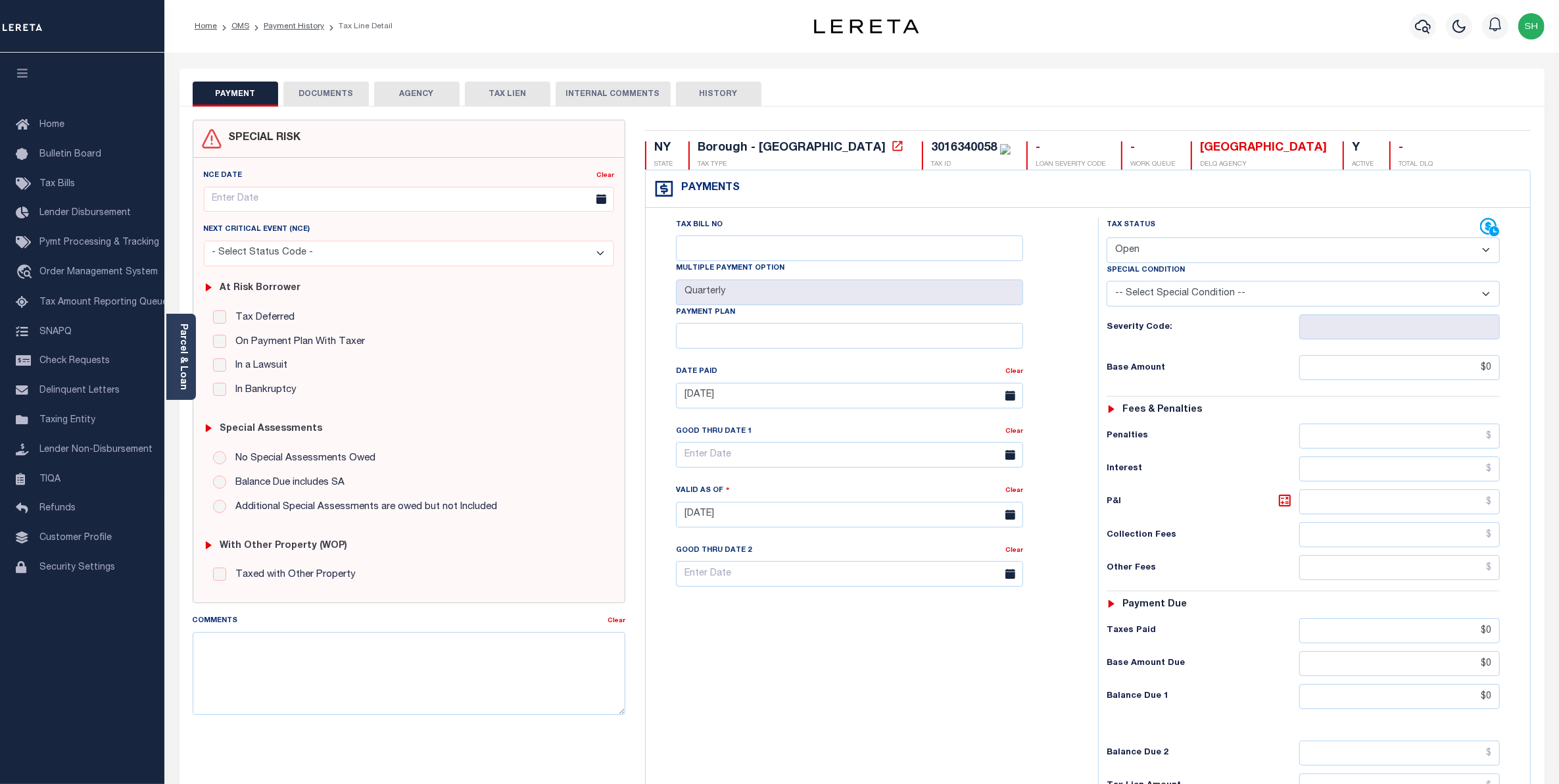
click at [333, 99] on button "DOCUMENTS" at bounding box center [326, 93] width 85 height 25
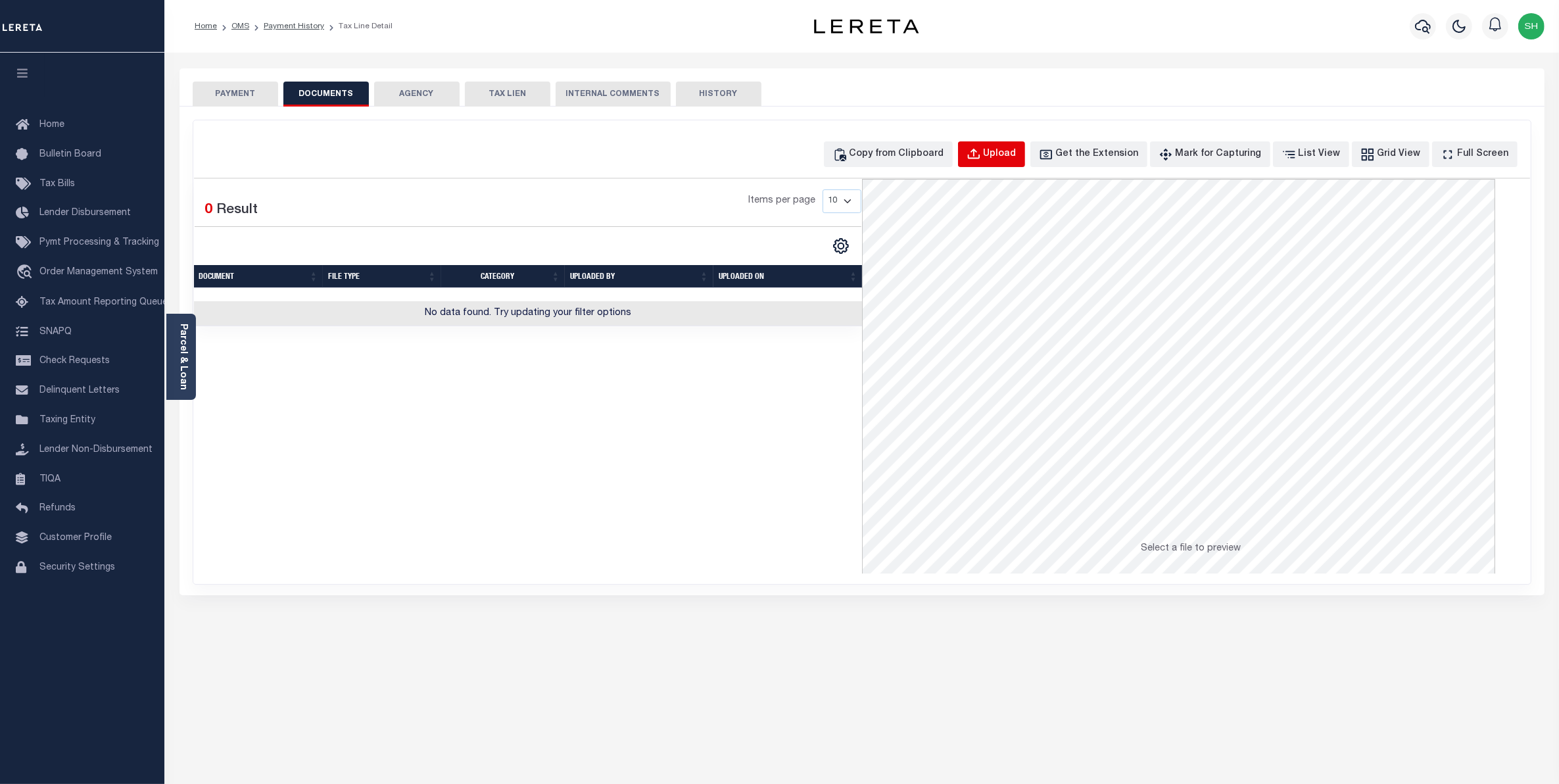
click at [1014, 160] on div "Upload" at bounding box center [1000, 155] width 33 height 14
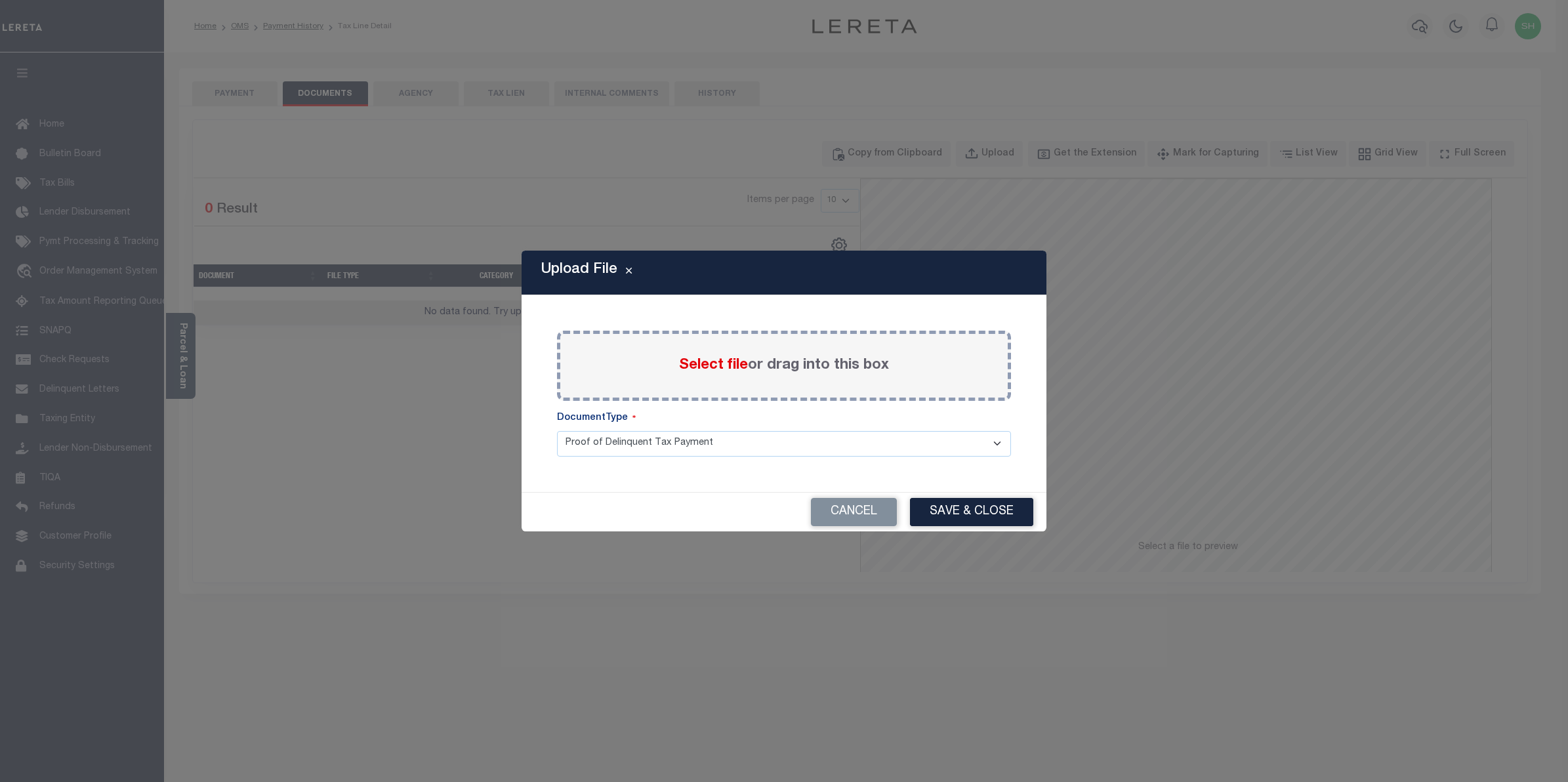
click at [737, 364] on span "Select file" at bounding box center [713, 365] width 69 height 14
click at [0, 0] on input "Select file or drag into this box" at bounding box center [0, 0] width 0 height 0
click at [704, 368] on span "Select file" at bounding box center [713, 365] width 69 height 14
click at [0, 0] on input "Select file or drag into this box" at bounding box center [0, 0] width 0 height 0
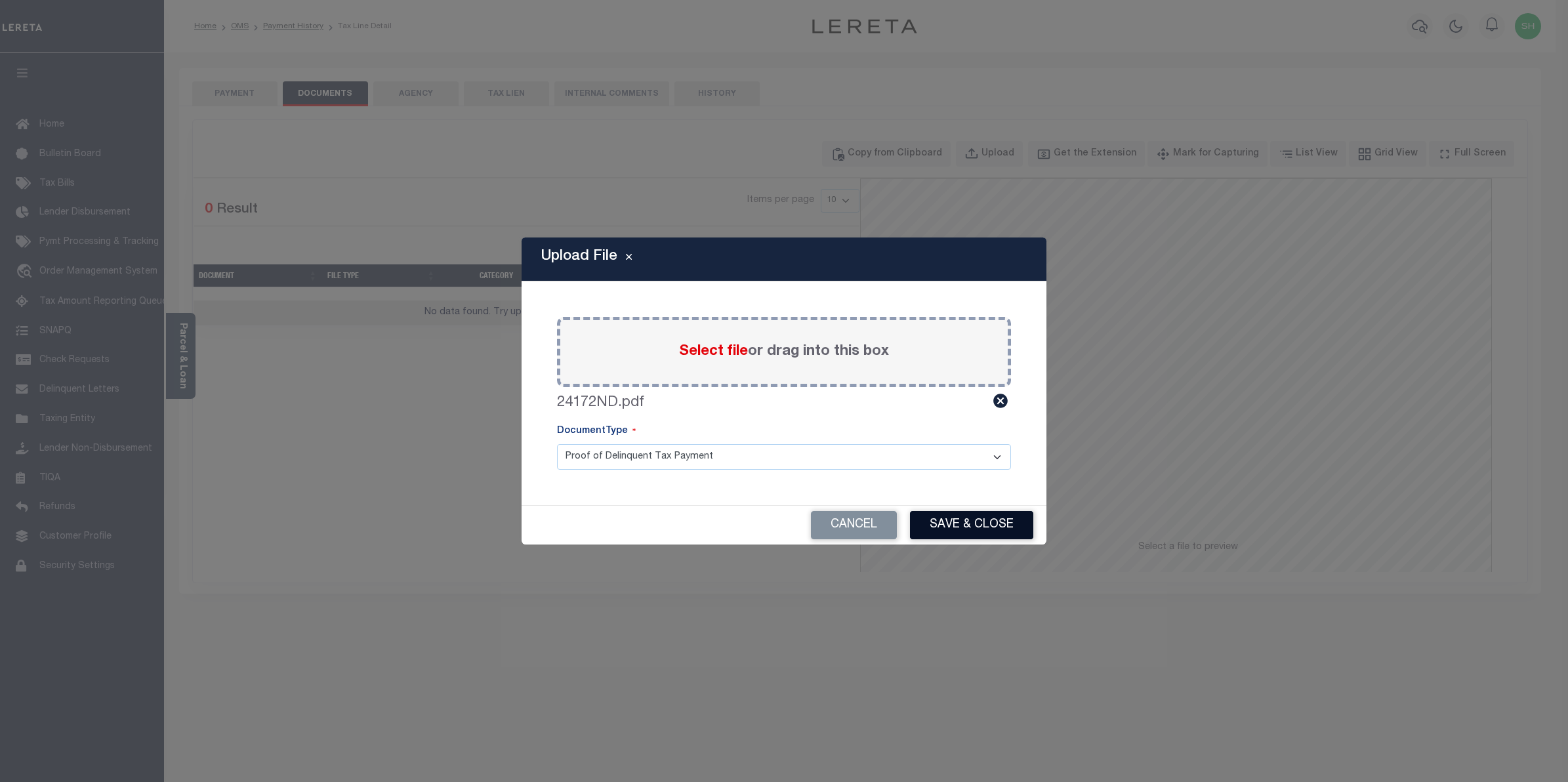
click at [969, 531] on button "Save & Close" at bounding box center [971, 524] width 123 height 28
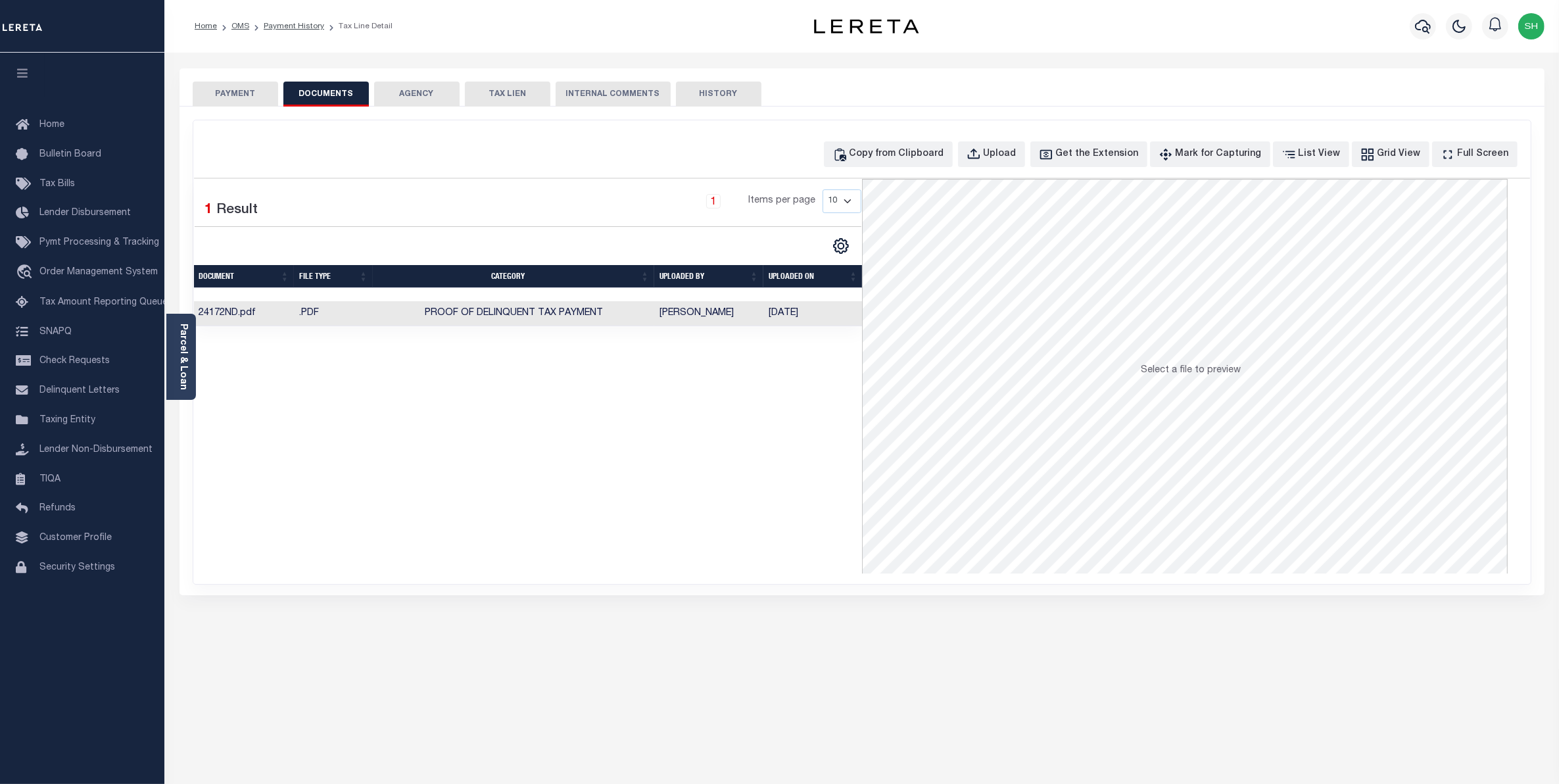
click at [234, 91] on button "PAYMENT" at bounding box center [235, 93] width 85 height 25
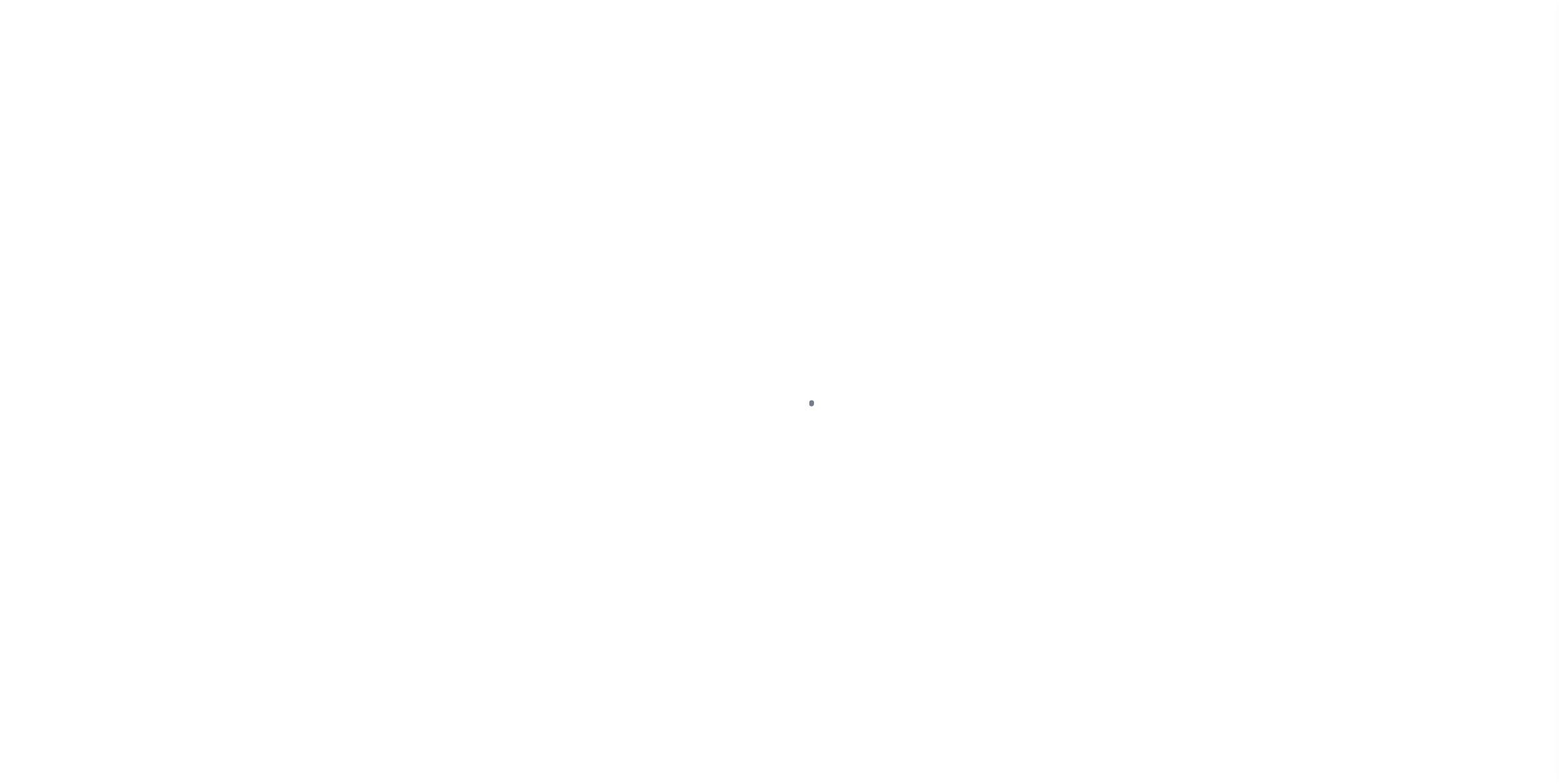
select select "OP2"
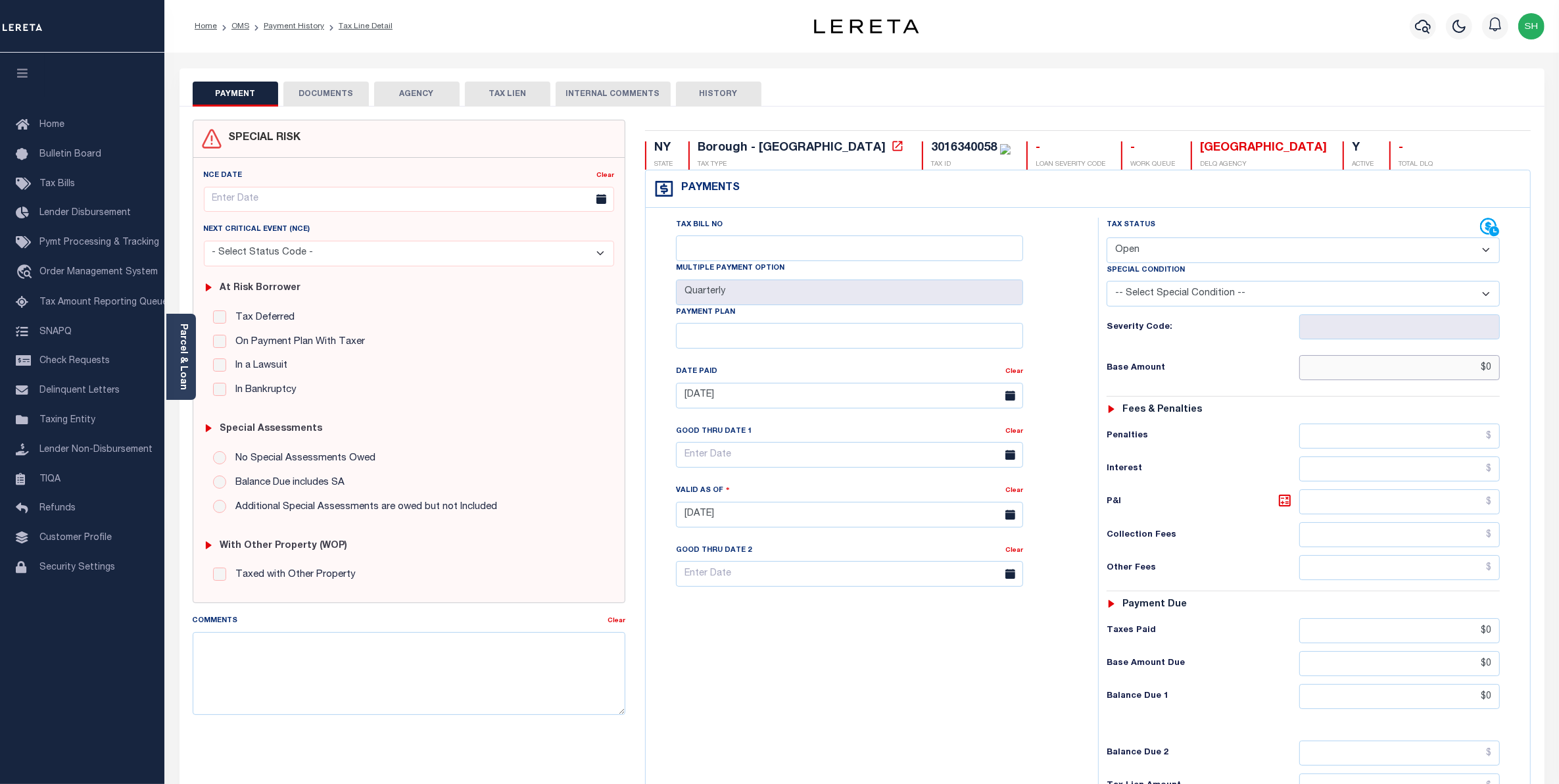
click at [1477, 372] on input "$0" at bounding box center [1400, 367] width 201 height 25
type input "$0.00"
click at [1484, 252] on select "- Select Status Code - Open Due/Unpaid Paid Incomplete No Tax Due Internal Refu…" at bounding box center [1304, 250] width 394 height 26
select select "PYD"
click at [1107, 238] on select "- Select Status Code - Open Due/Unpaid Paid Incomplete No Tax Due Internal Refu…" at bounding box center [1304, 250] width 394 height 26
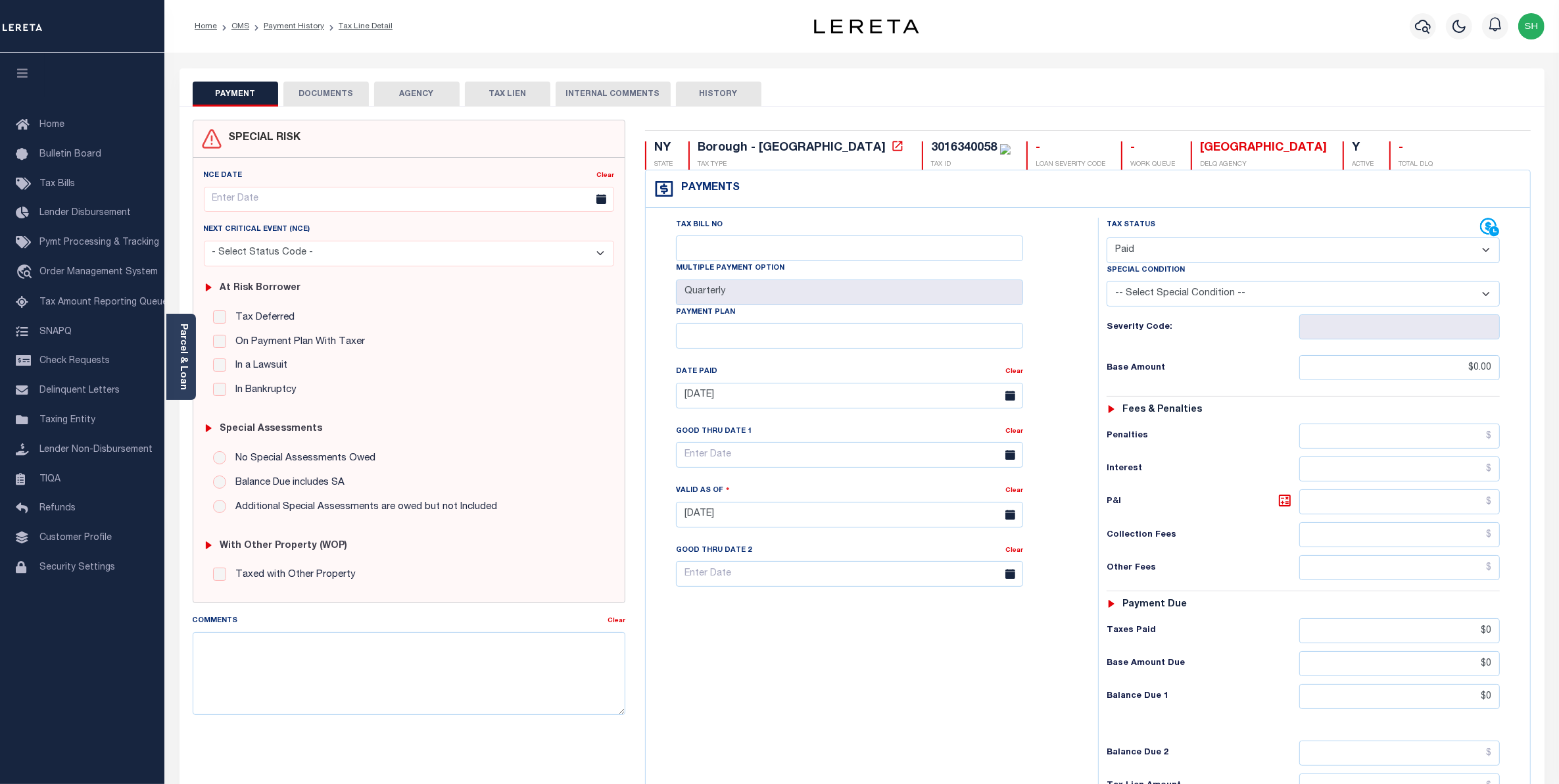
type input "[DATE]"
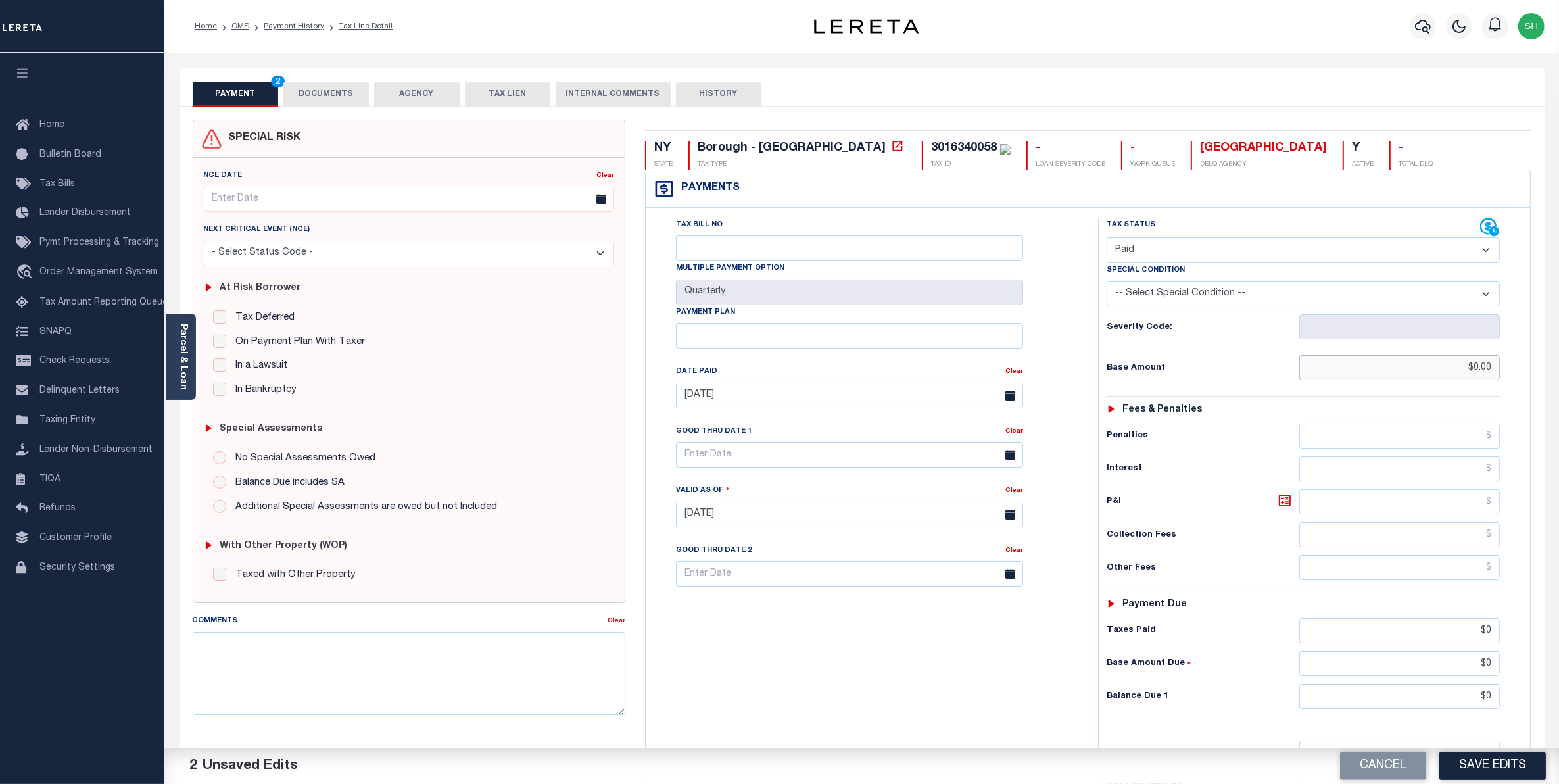
drag, startPoint x: 1445, startPoint y: 372, endPoint x: 1574, endPoint y: 329, distance: 136.0
click at [1559, 329] on html "Home OMS Payment History Tax Line Detail" at bounding box center [780, 483] width 1559 height 966
type input "$1,028.91"
drag, startPoint x: 1458, startPoint y: 701, endPoint x: 1574, endPoint y: 685, distance: 117.1
click at [1559, 685] on html "Home OMS Payment History Tax Line Detail" at bounding box center [780, 483] width 1559 height 966
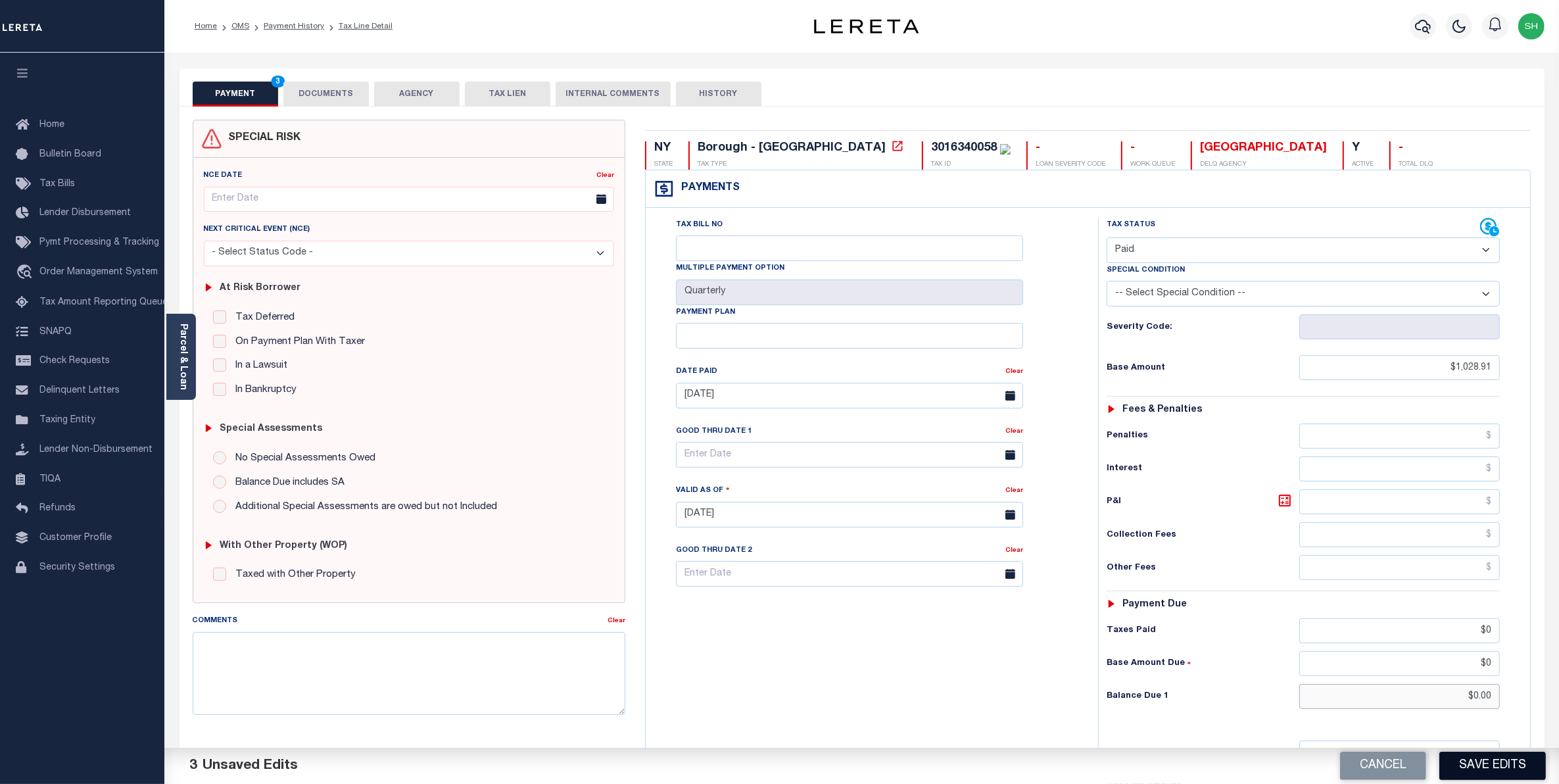
type input "$0.00"
click at [1474, 762] on button "Save Edits" at bounding box center [1493, 765] width 107 height 28
checkbox input "false"
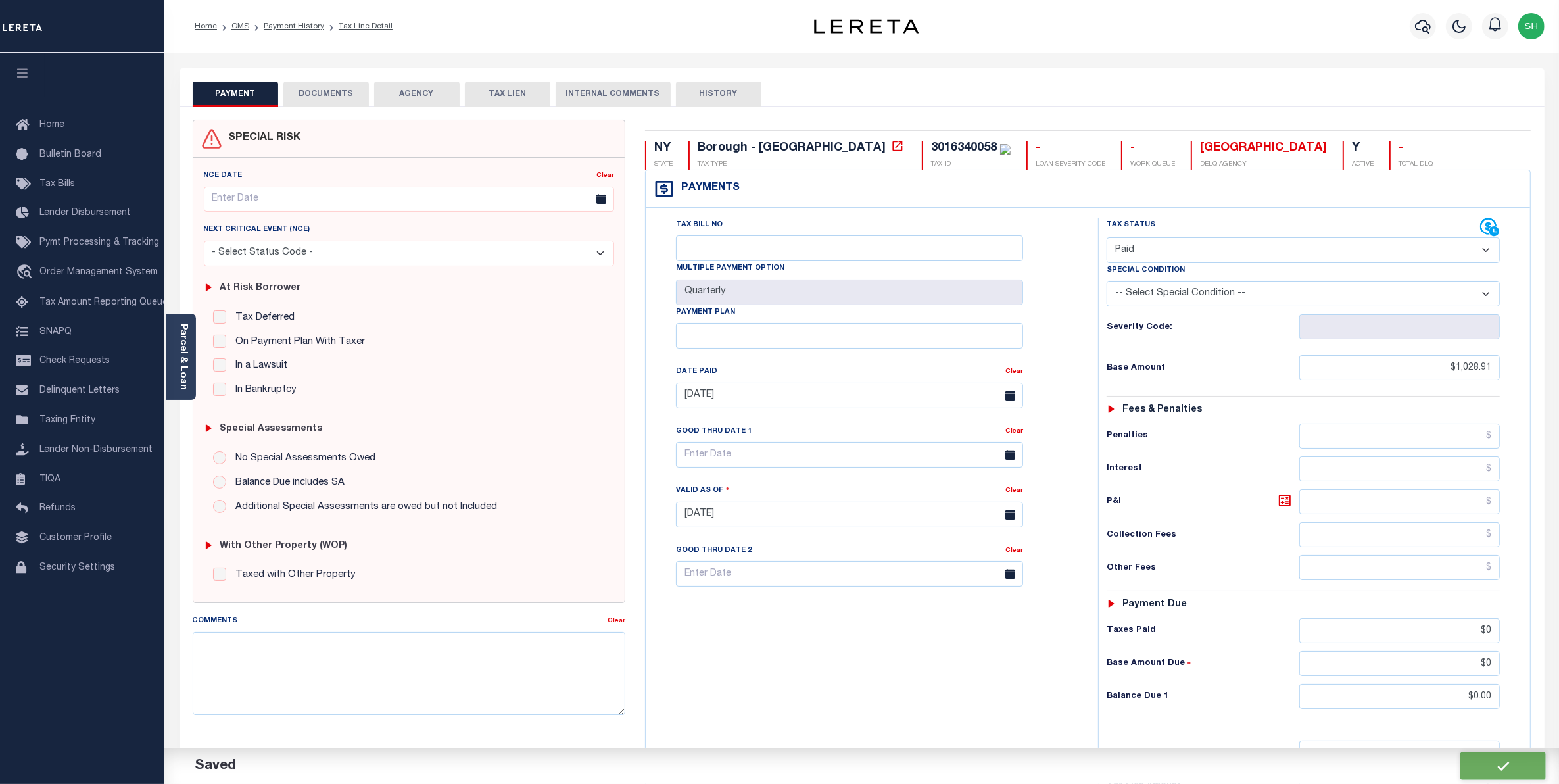
checkbox input "false"
type input "$1,028.91"
type input "$0"
